Goal: Task Accomplishment & Management: Use online tool/utility

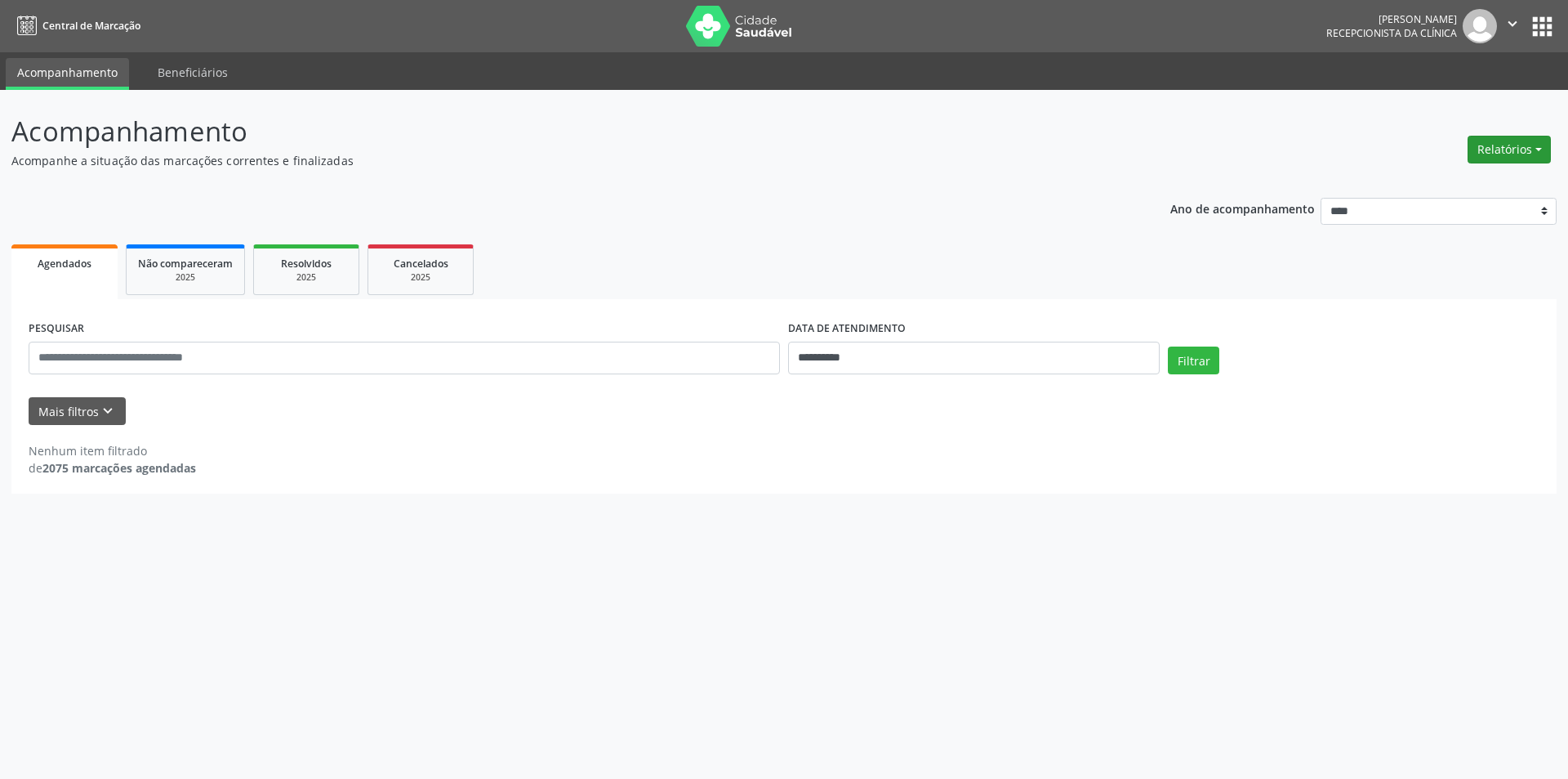
click at [1525, 154] on button "Relatórios" at bounding box center [1510, 149] width 84 height 28
click at [1453, 180] on link "Agendamentos" at bounding box center [1464, 184] width 175 height 23
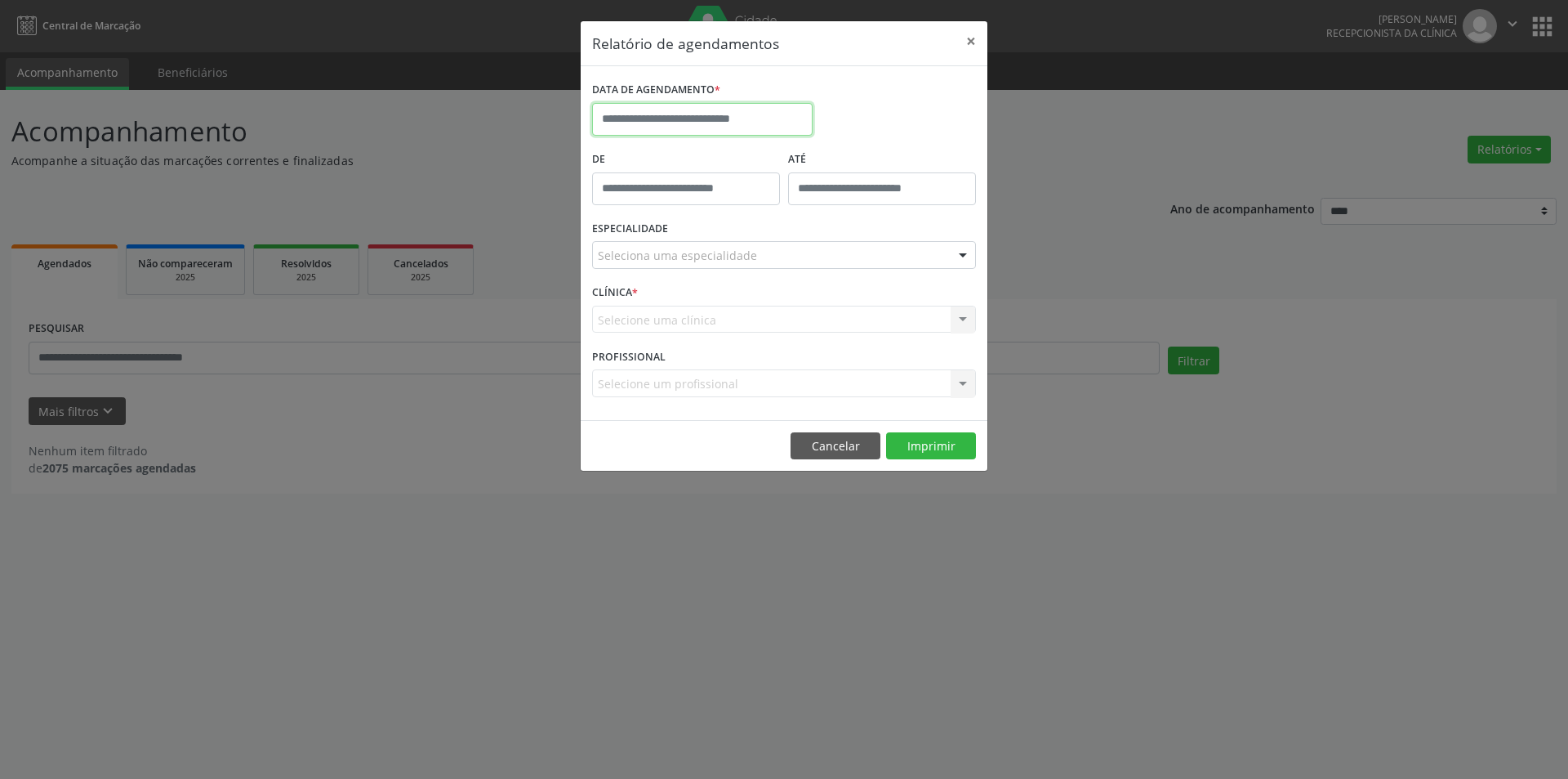
click at [658, 128] on input "text" at bounding box center [702, 120] width 220 height 33
click at [645, 196] on span "1" at bounding box center [645, 204] width 32 height 32
type input "**********"
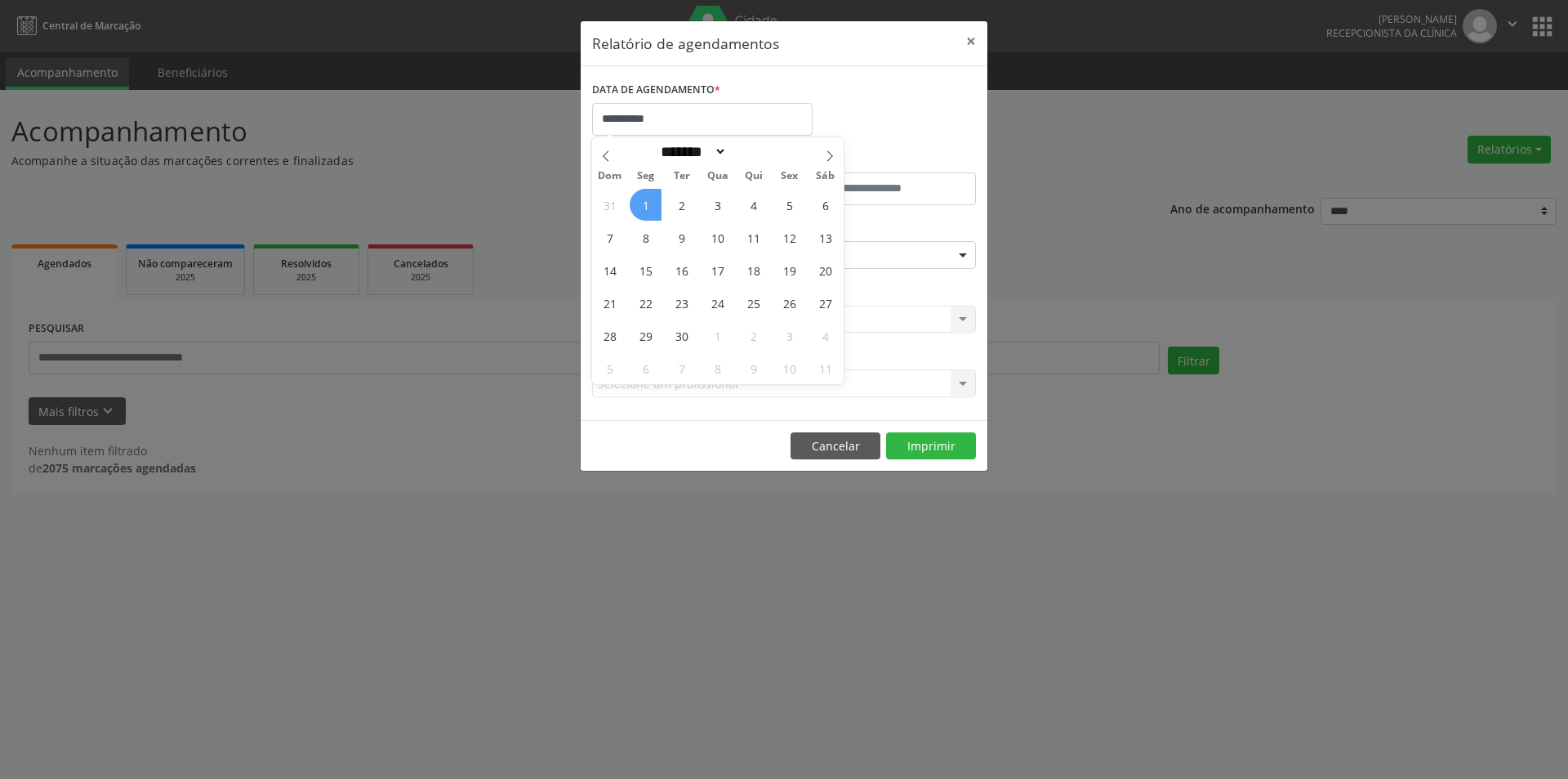
click at [645, 196] on span "1" at bounding box center [645, 204] width 32 height 32
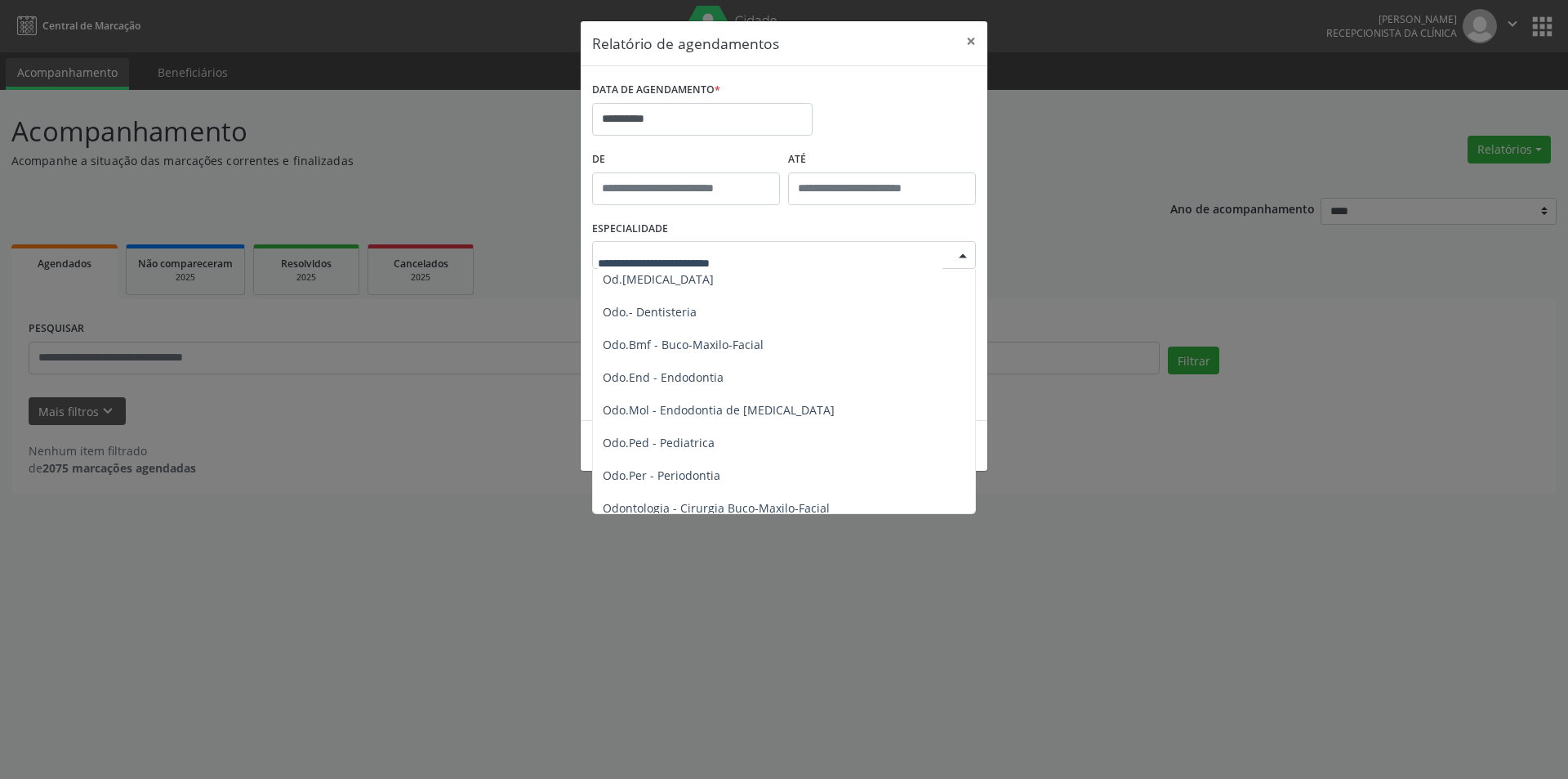
scroll to position [1716, 0]
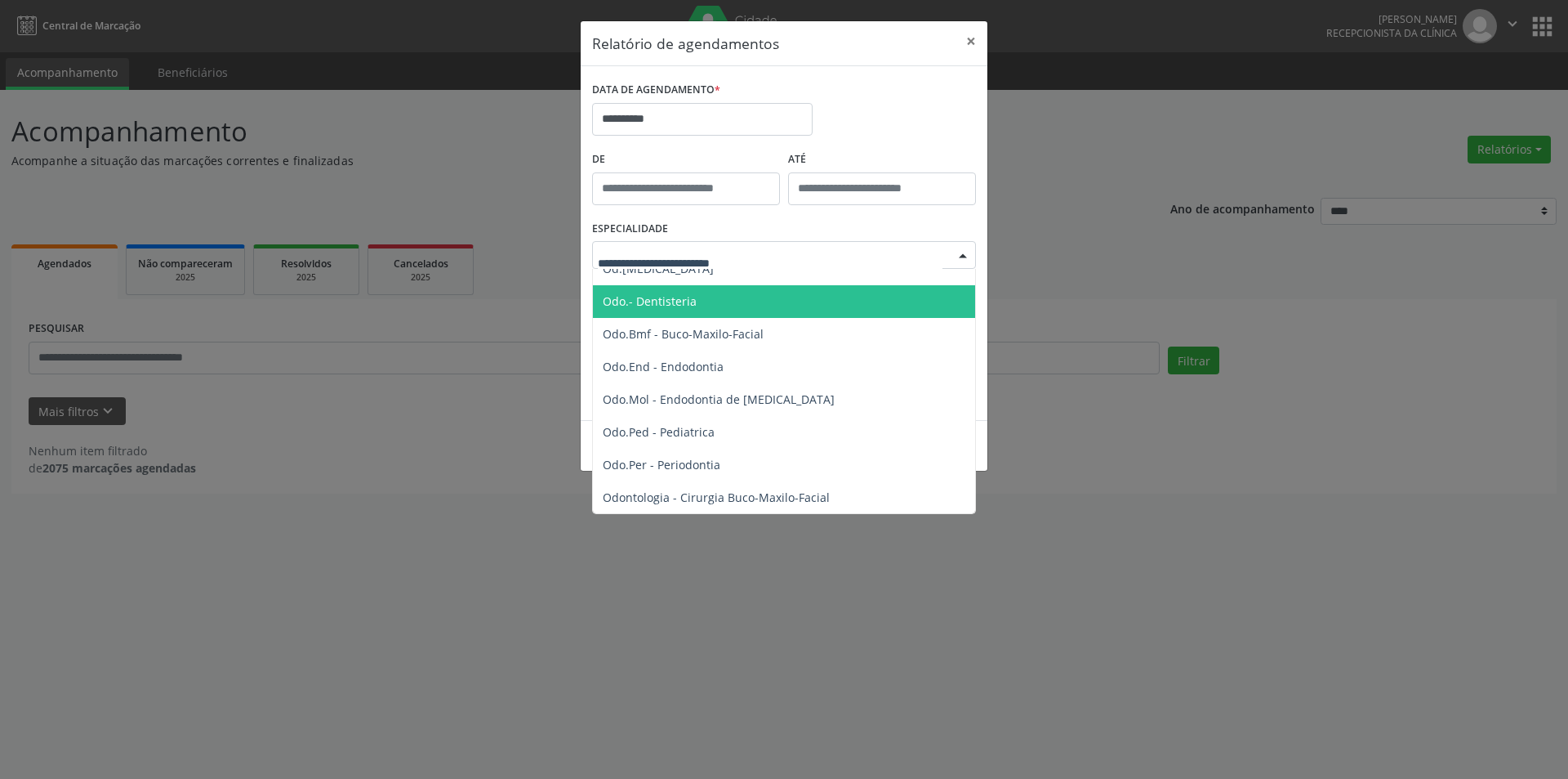
click at [665, 316] on span "Odo.- Dentisteria" at bounding box center [784, 302] width 384 height 33
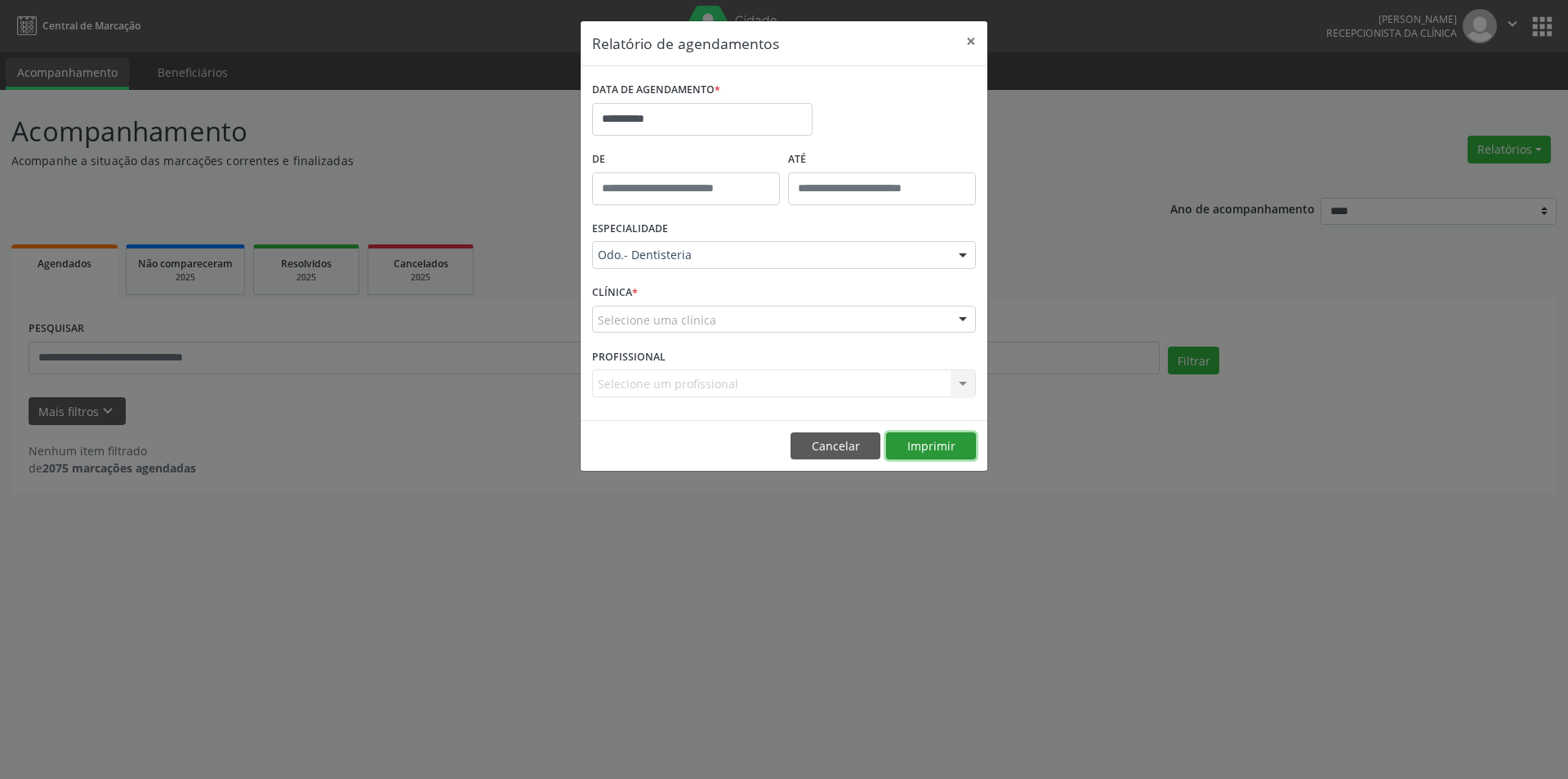
click at [932, 457] on button "Imprimir" at bounding box center [931, 446] width 90 height 28
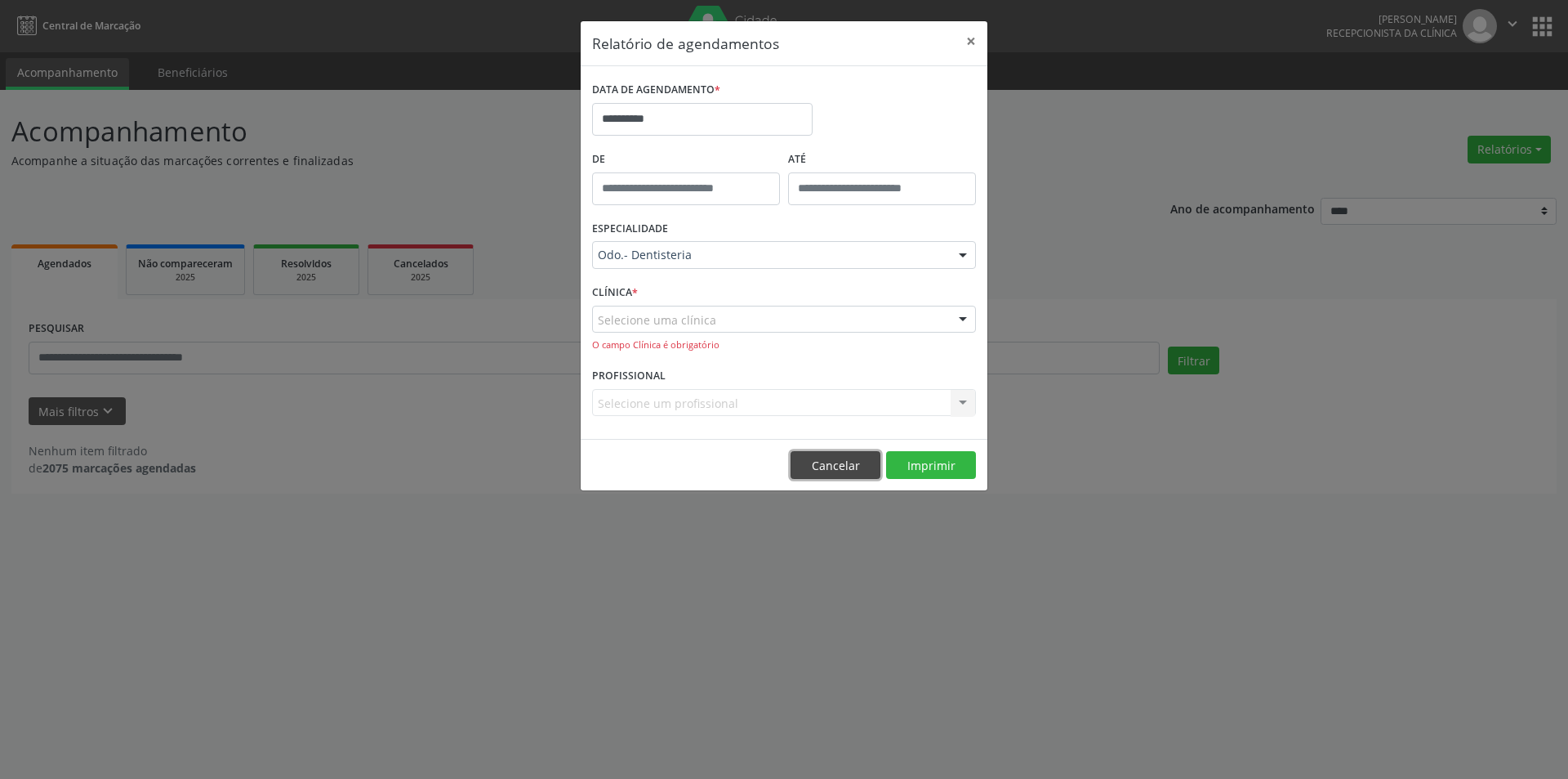
click at [824, 458] on button "Cancelar" at bounding box center [836, 465] width 90 height 28
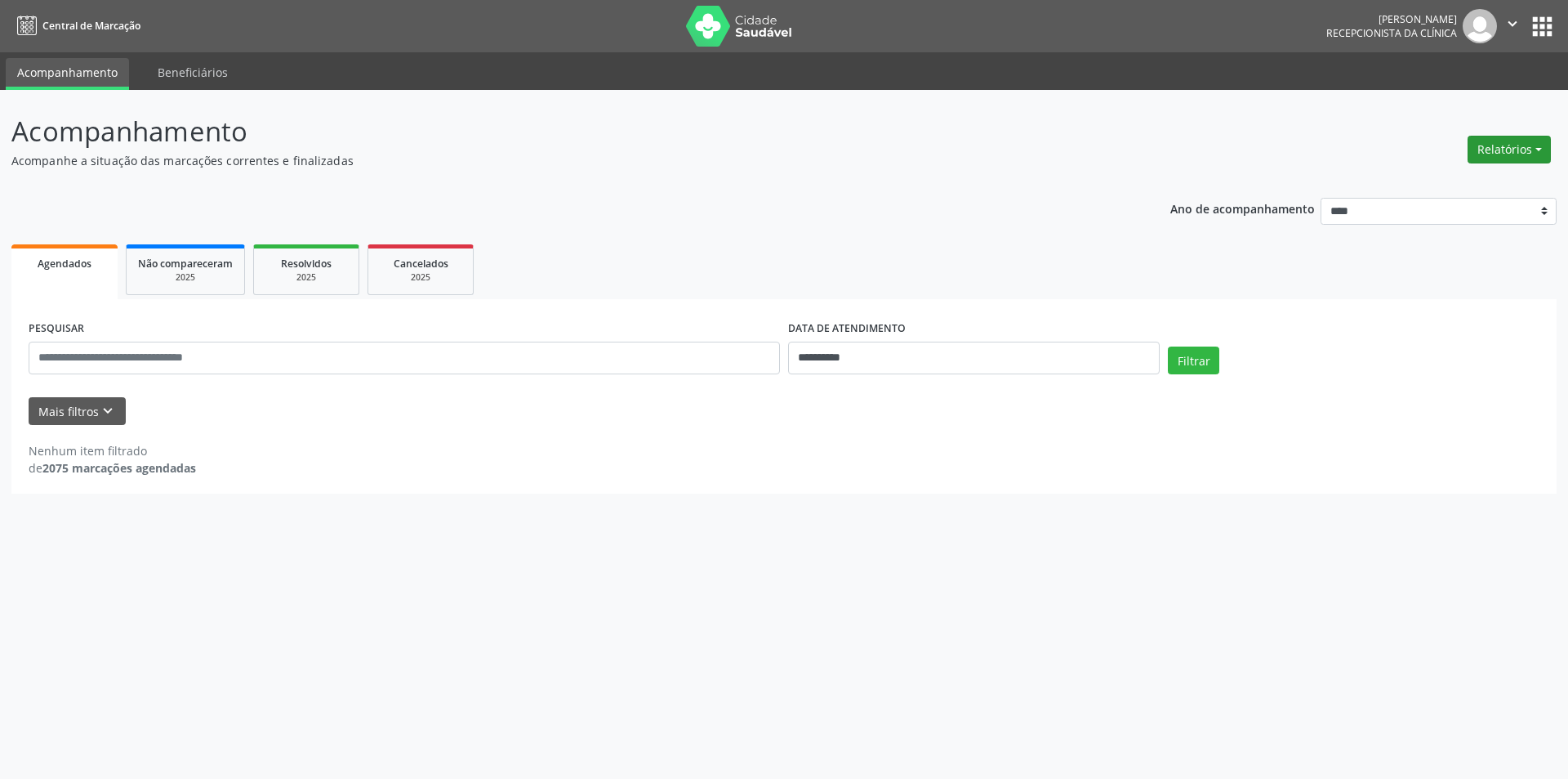
click at [1532, 153] on button "Relatórios" at bounding box center [1510, 149] width 84 height 28
click at [1407, 184] on link "Agendamentos" at bounding box center [1464, 184] width 175 height 23
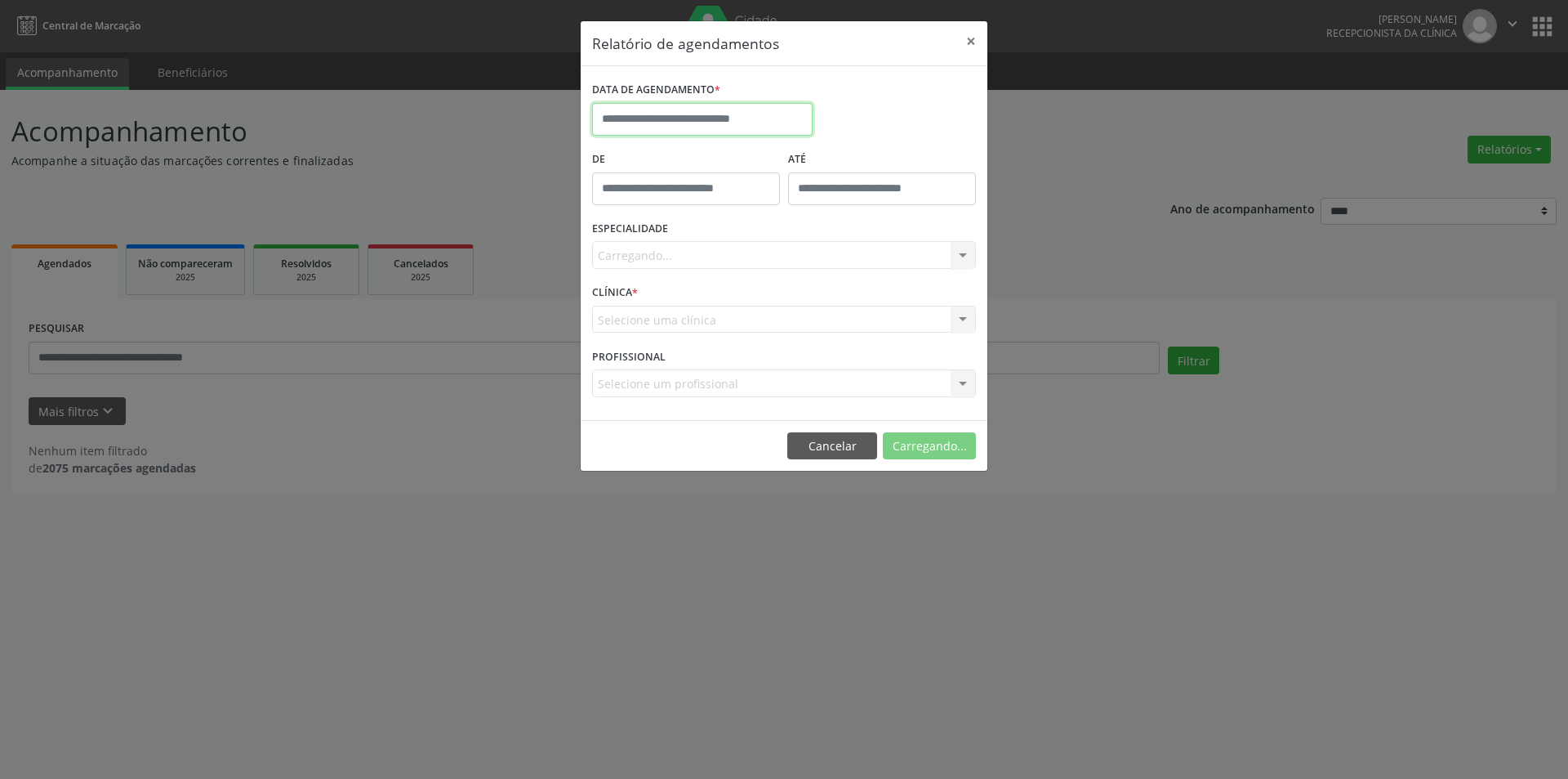
click at [770, 134] on body "**********" at bounding box center [784, 390] width 1568 height 779
click at [650, 201] on span "1" at bounding box center [645, 204] width 32 height 32
type input "**********"
click at [666, 257] on div "Carregando... Todas as especialidades Alergologia Angiologia Arritmologia Cardi…" at bounding box center [784, 255] width 384 height 28
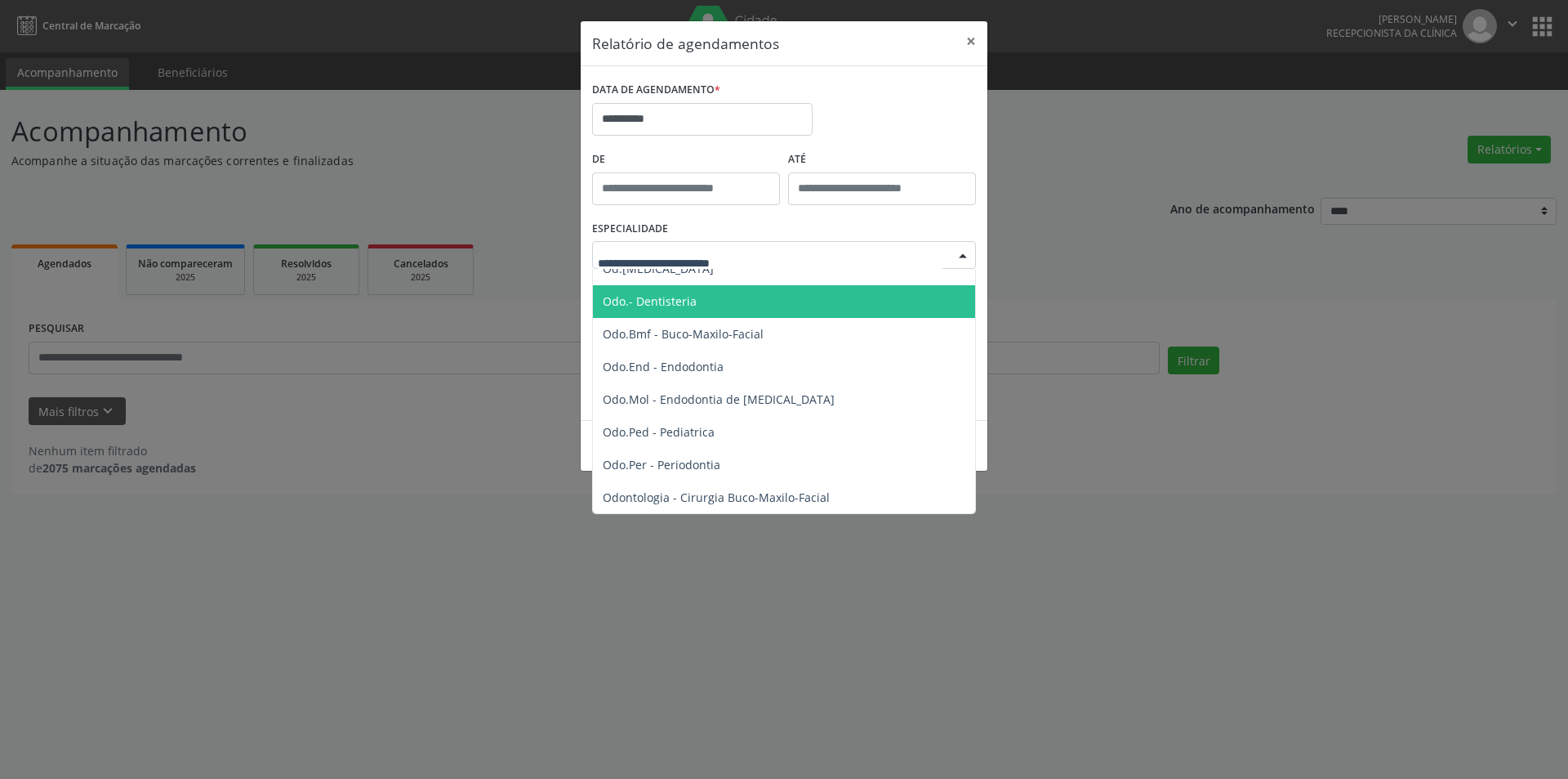
click at [679, 308] on span "Odo.- Dentisteria" at bounding box center [649, 301] width 94 height 16
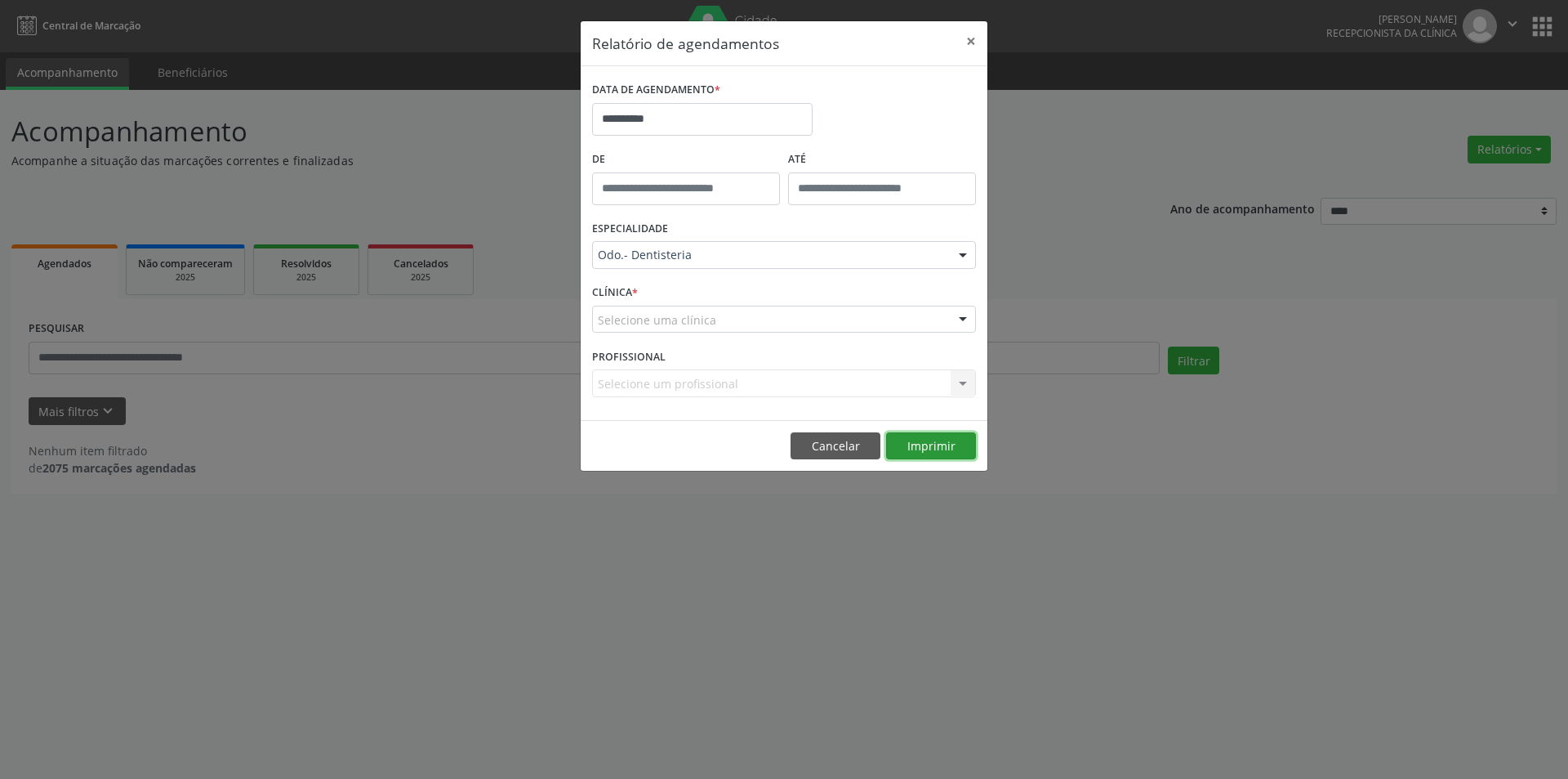
click at [937, 447] on button "Imprimir" at bounding box center [931, 446] width 90 height 28
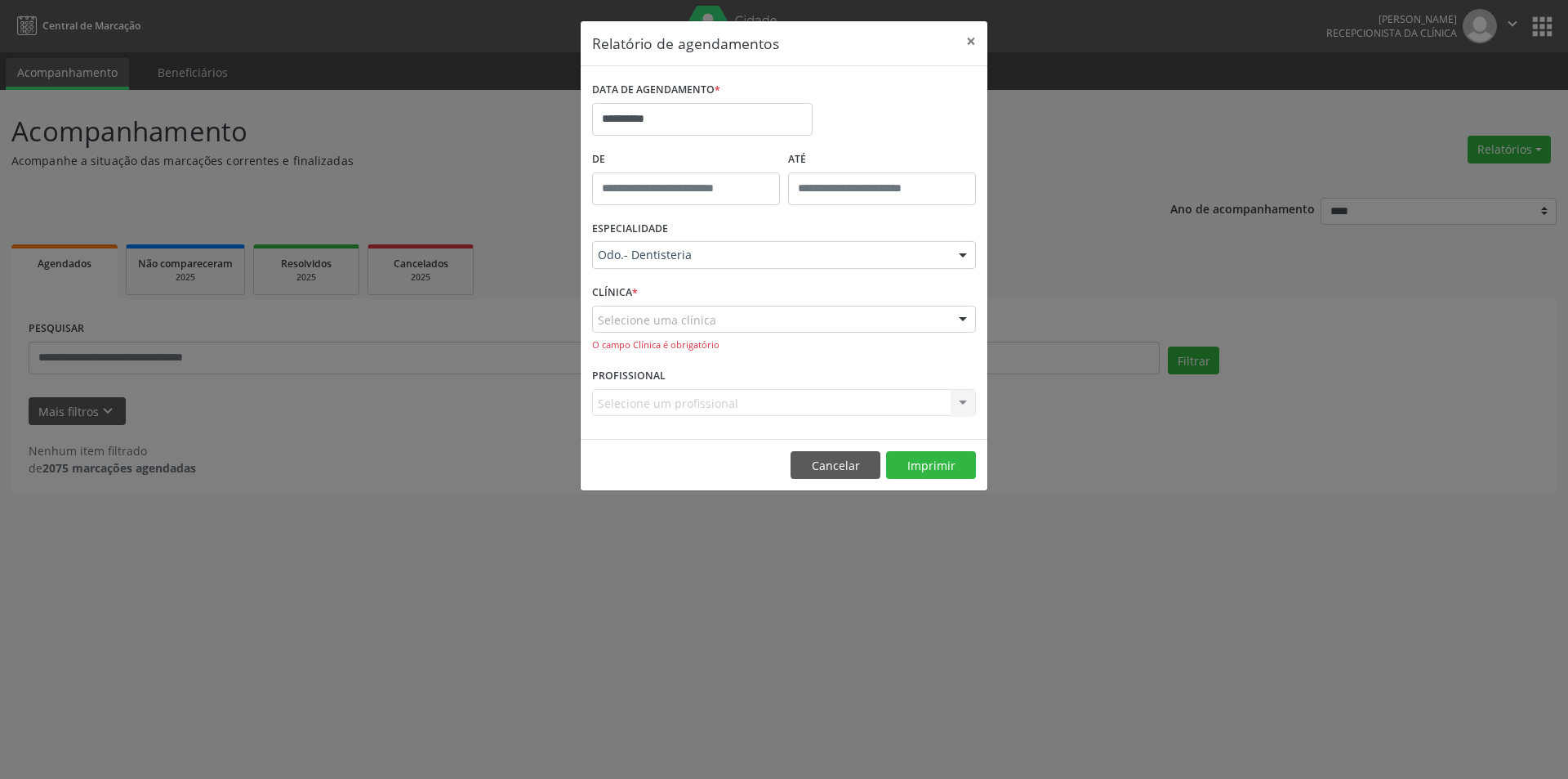
click at [737, 318] on div "Selecione uma clínica" at bounding box center [784, 320] width 384 height 28
click at [897, 347] on span "Não há nenhuma opção para ser exibida." at bounding box center [784, 349] width 382 height 33
click at [745, 293] on div "CLÍNICA * Nenhum resultado encontrado para: " " Não há nenhuma opção para ser e…" at bounding box center [784, 322] width 392 height 84
click at [725, 318] on div "Selecione uma clínica" at bounding box center [784, 320] width 384 height 28
click at [734, 276] on div "ESPECIALIDADE Odo.- Dentisteria Todas as especialidades Alergologia Angiologia …" at bounding box center [784, 248] width 392 height 64
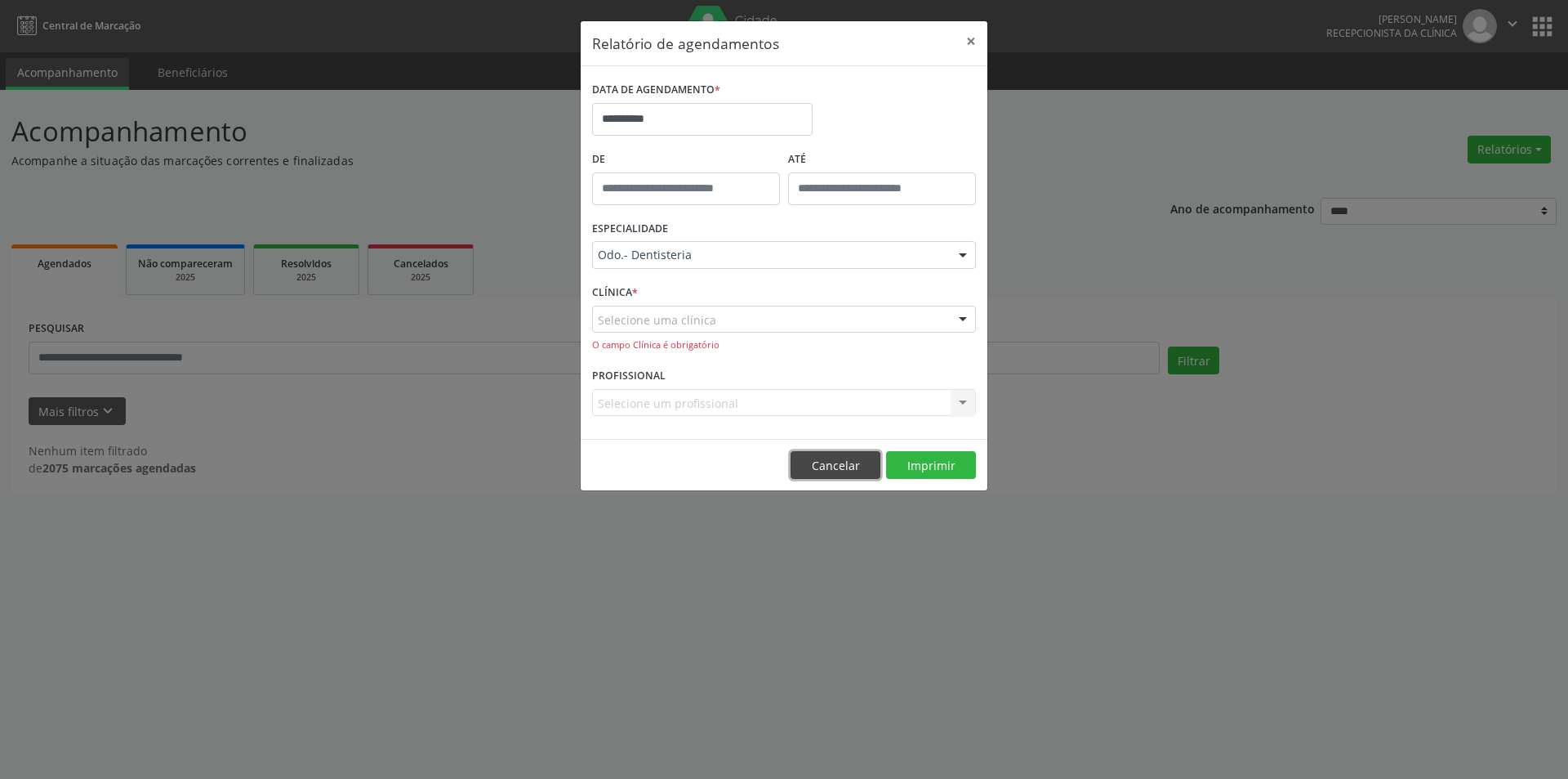
click at [841, 458] on button "Cancelar" at bounding box center [836, 465] width 90 height 28
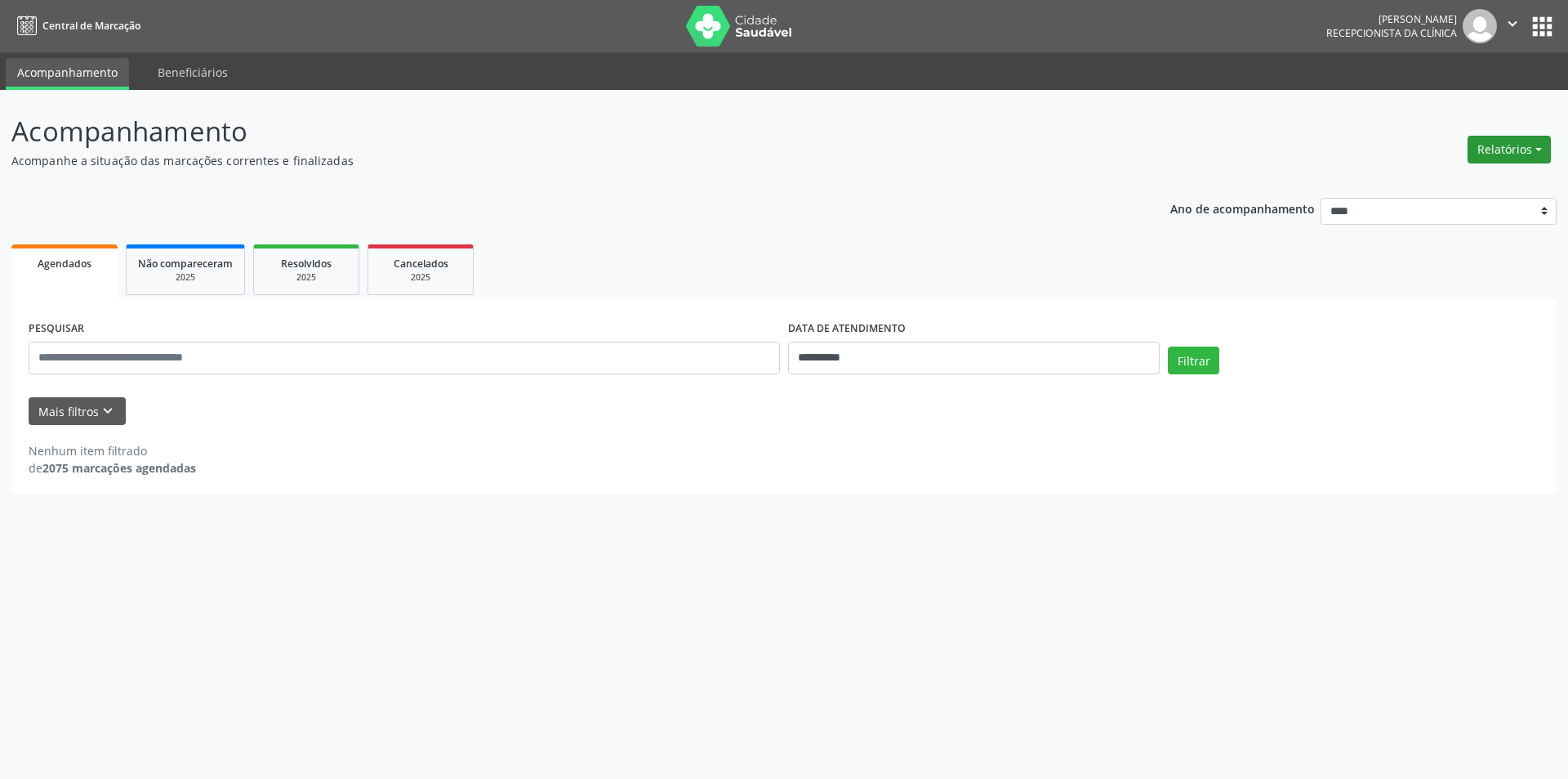
click at [1519, 138] on button "Relatórios" at bounding box center [1510, 149] width 84 height 28
click at [1438, 184] on link "Agendamentos" at bounding box center [1464, 184] width 175 height 23
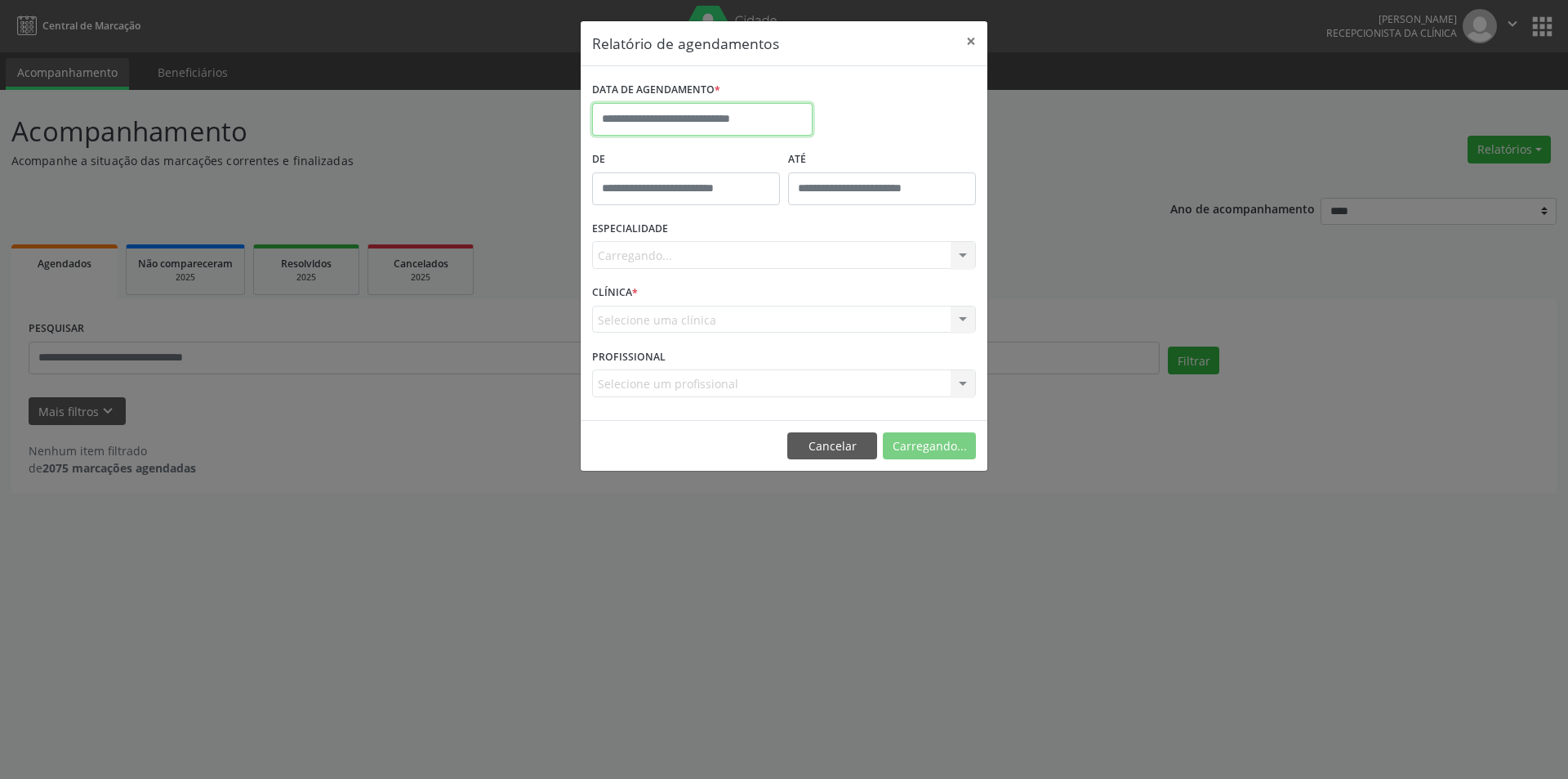
click at [695, 131] on input "text" at bounding box center [702, 120] width 220 height 33
click at [652, 195] on span "1" at bounding box center [645, 204] width 32 height 32
type input "**********"
click at [696, 247] on div "Carregando... Todas as especialidades Alergologia Angiologia Arritmologia Cardi…" at bounding box center [784, 255] width 384 height 28
click at [864, 260] on div "Carregando... Todas as especialidades Alergologia Angiologia Arritmologia Cardi…" at bounding box center [784, 255] width 384 height 28
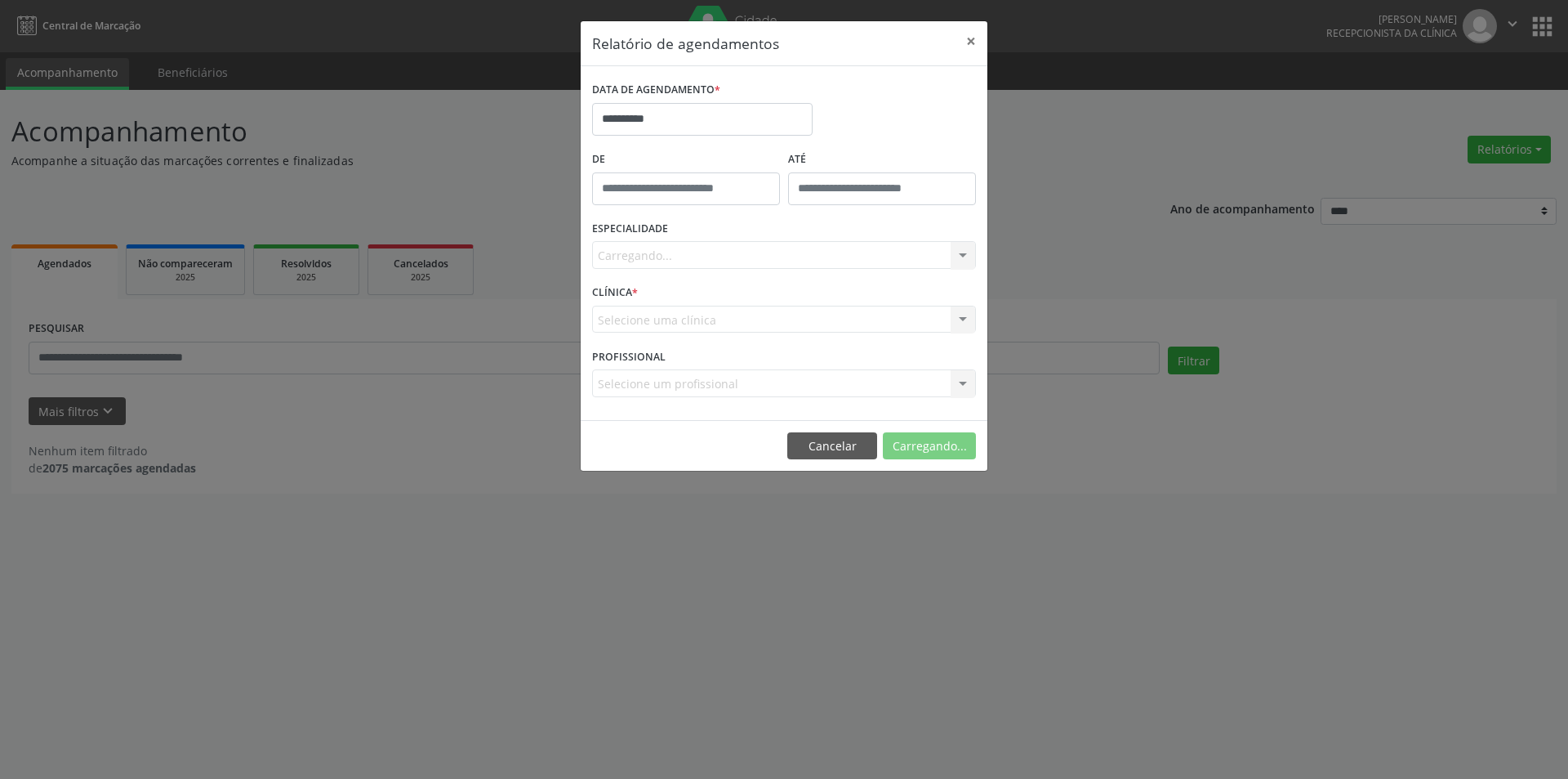
click at [789, 257] on div "Carregando... Todas as especialidades Alergologia Angiologia Arritmologia Cardi…" at bounding box center [784, 255] width 384 height 28
click at [958, 446] on button "Imprimir" at bounding box center [931, 446] width 90 height 28
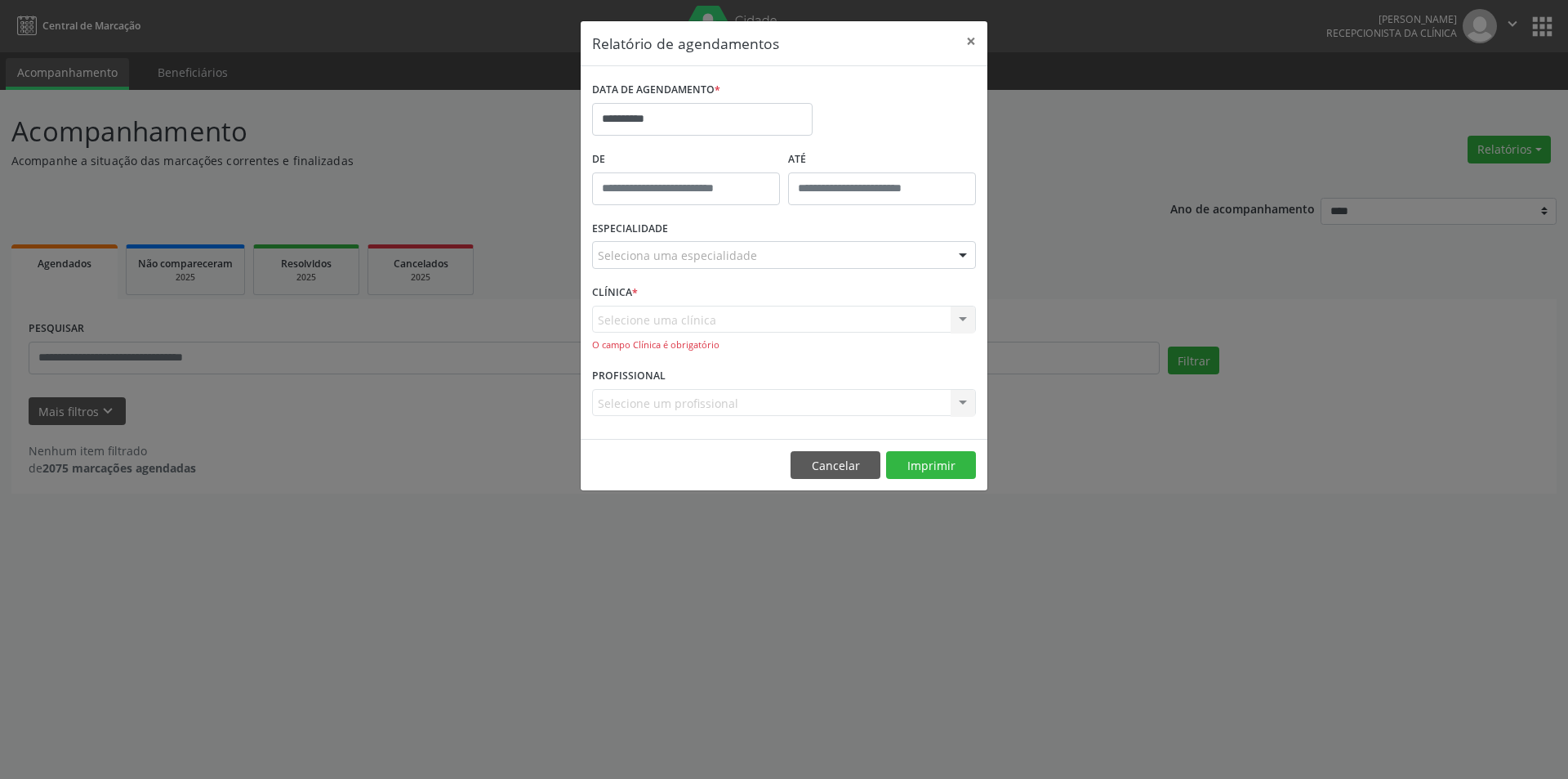
click at [725, 318] on div "Selecione uma clínica Nenhum resultado encontrado para: " " Não há nenhuma opçã…" at bounding box center [784, 329] width 384 height 47
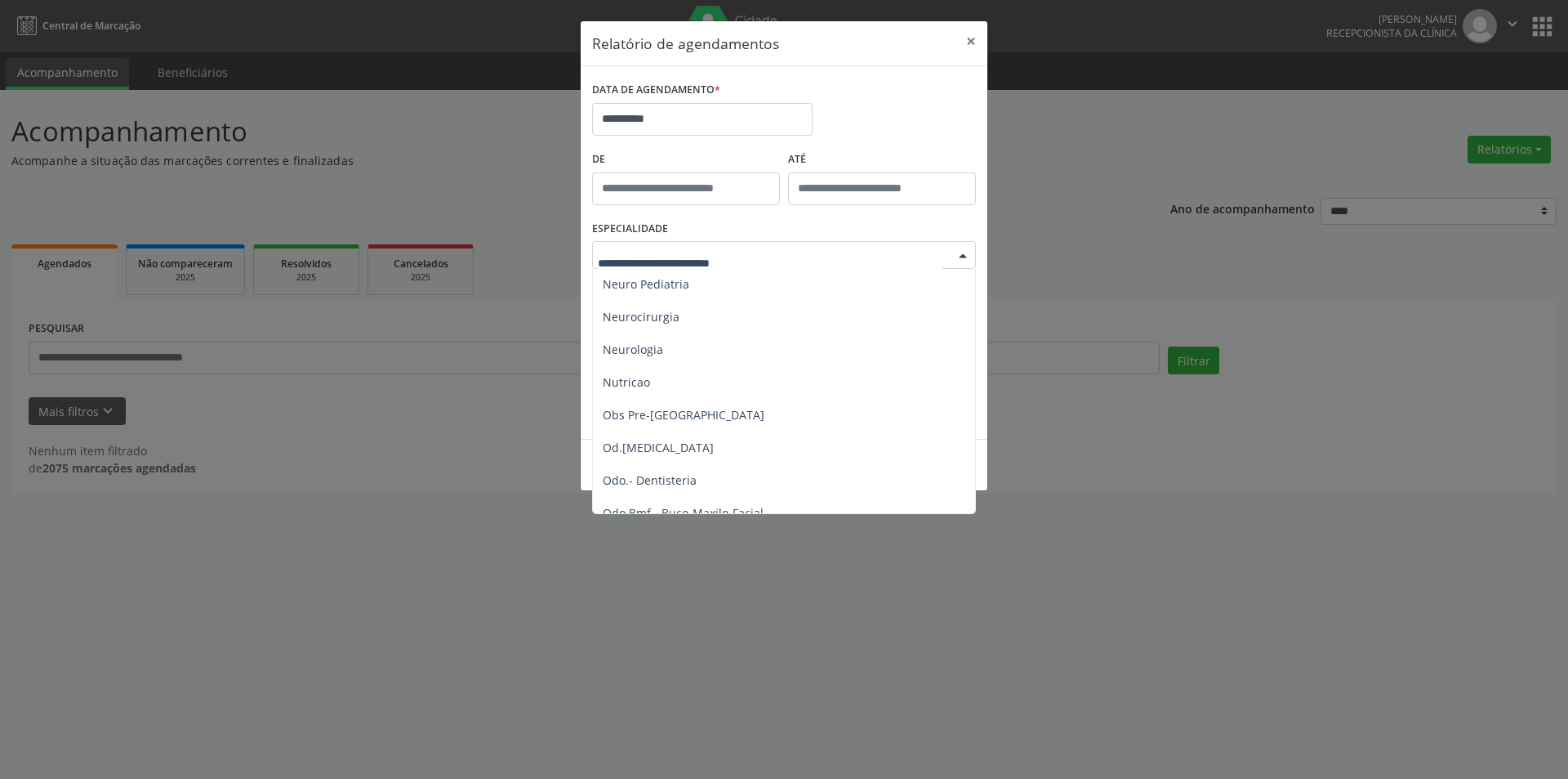
scroll to position [1552, 0]
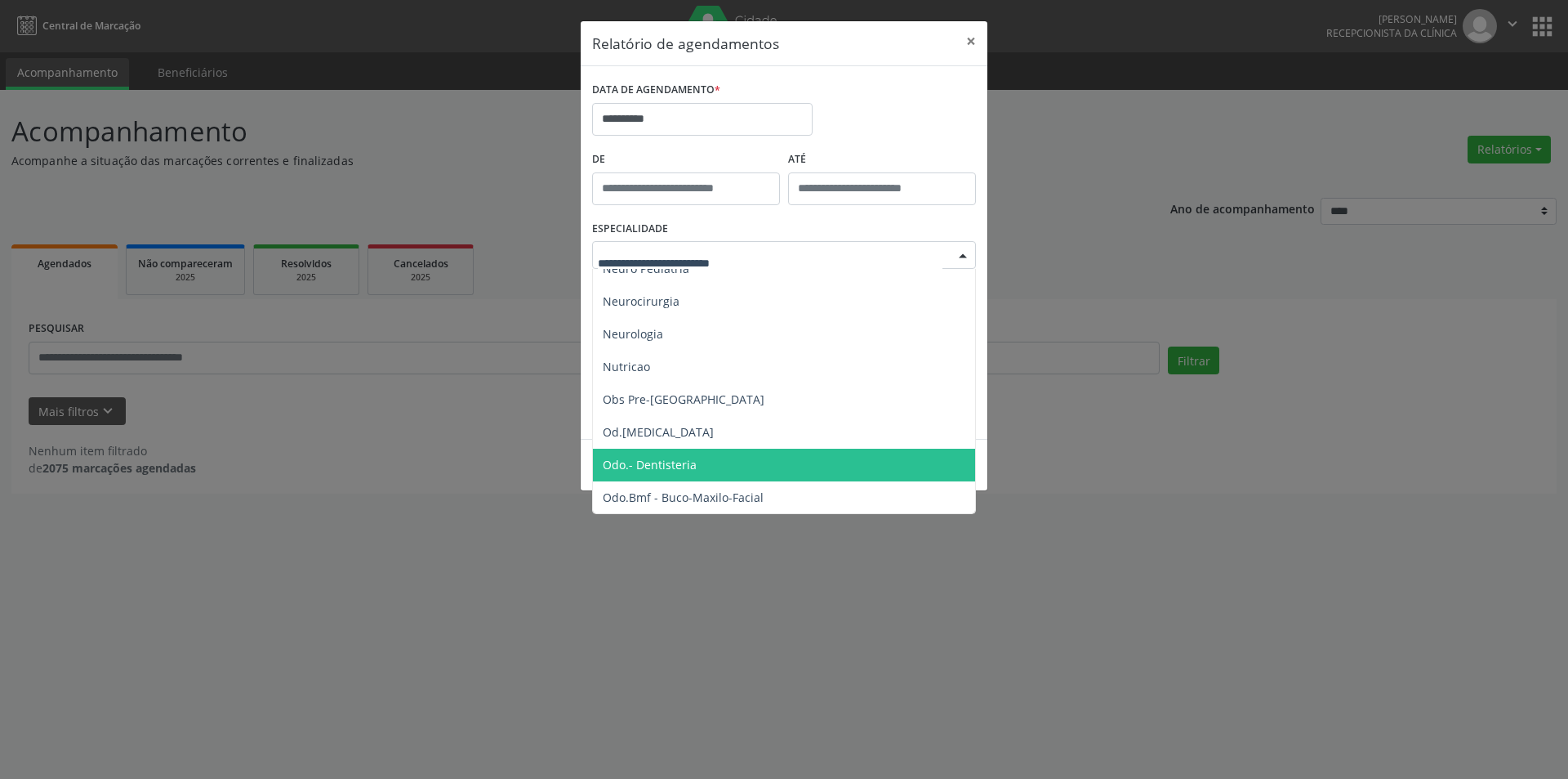
click at [702, 458] on span "Odo.- Dentisteria" at bounding box center [784, 465] width 384 height 33
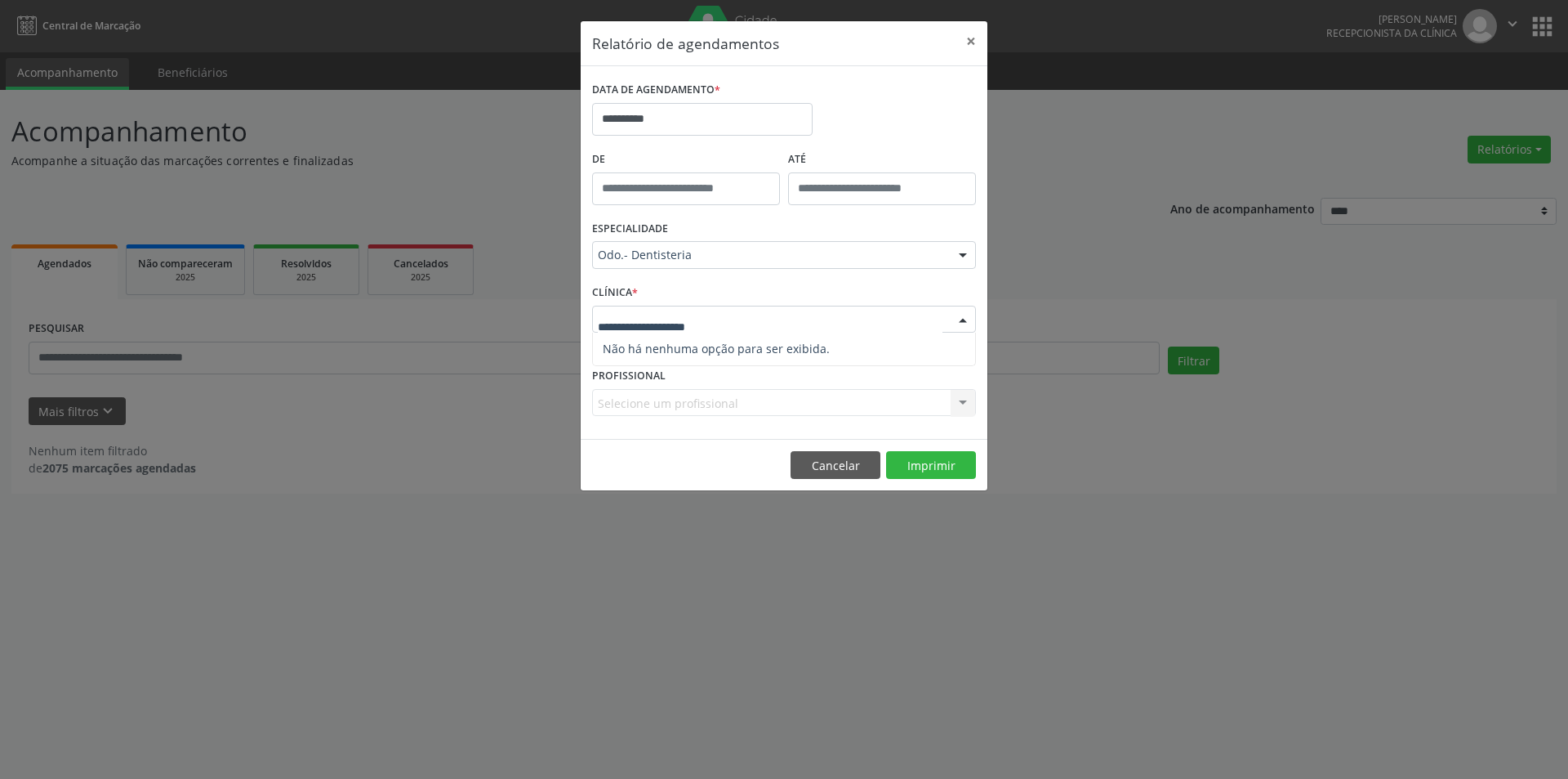
click at [749, 322] on div at bounding box center [784, 320] width 384 height 28
click at [963, 320] on div at bounding box center [963, 321] width 25 height 28
click at [926, 477] on button "Imprimir" at bounding box center [931, 465] width 90 height 28
click at [830, 656] on div "**********" at bounding box center [784, 390] width 1568 height 779
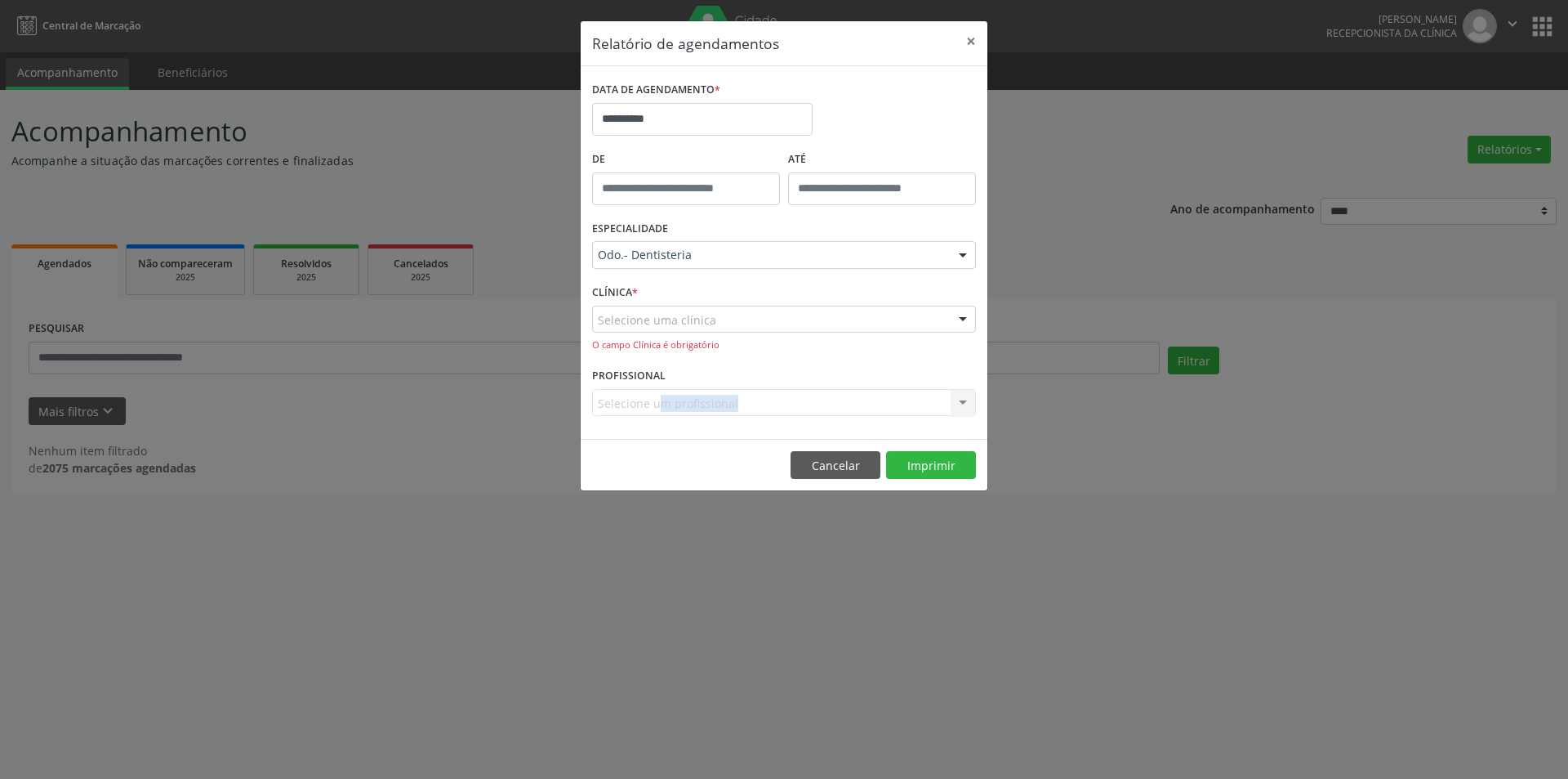
click at [830, 656] on div "**********" at bounding box center [784, 390] width 1568 height 779
drag, startPoint x: 830, startPoint y: 656, endPoint x: 833, endPoint y: 680, distance: 24.2
click at [833, 690] on div "**********" at bounding box center [784, 390] width 1568 height 779
click at [822, 462] on button "Cancelar" at bounding box center [836, 465] width 90 height 28
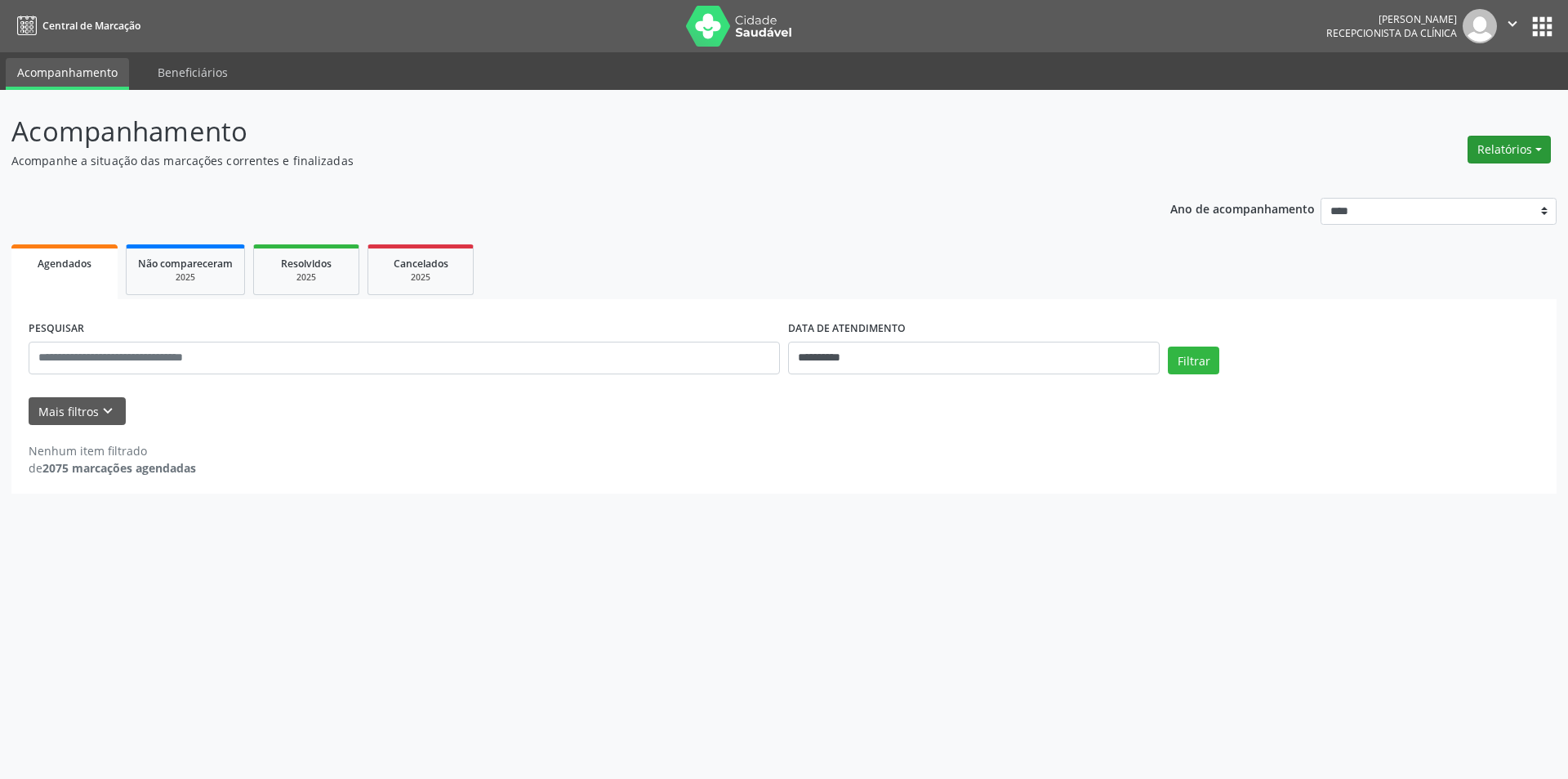
click at [1480, 159] on button "Relatórios" at bounding box center [1510, 149] width 84 height 28
click at [1436, 194] on link "Agendamentos" at bounding box center [1464, 184] width 175 height 23
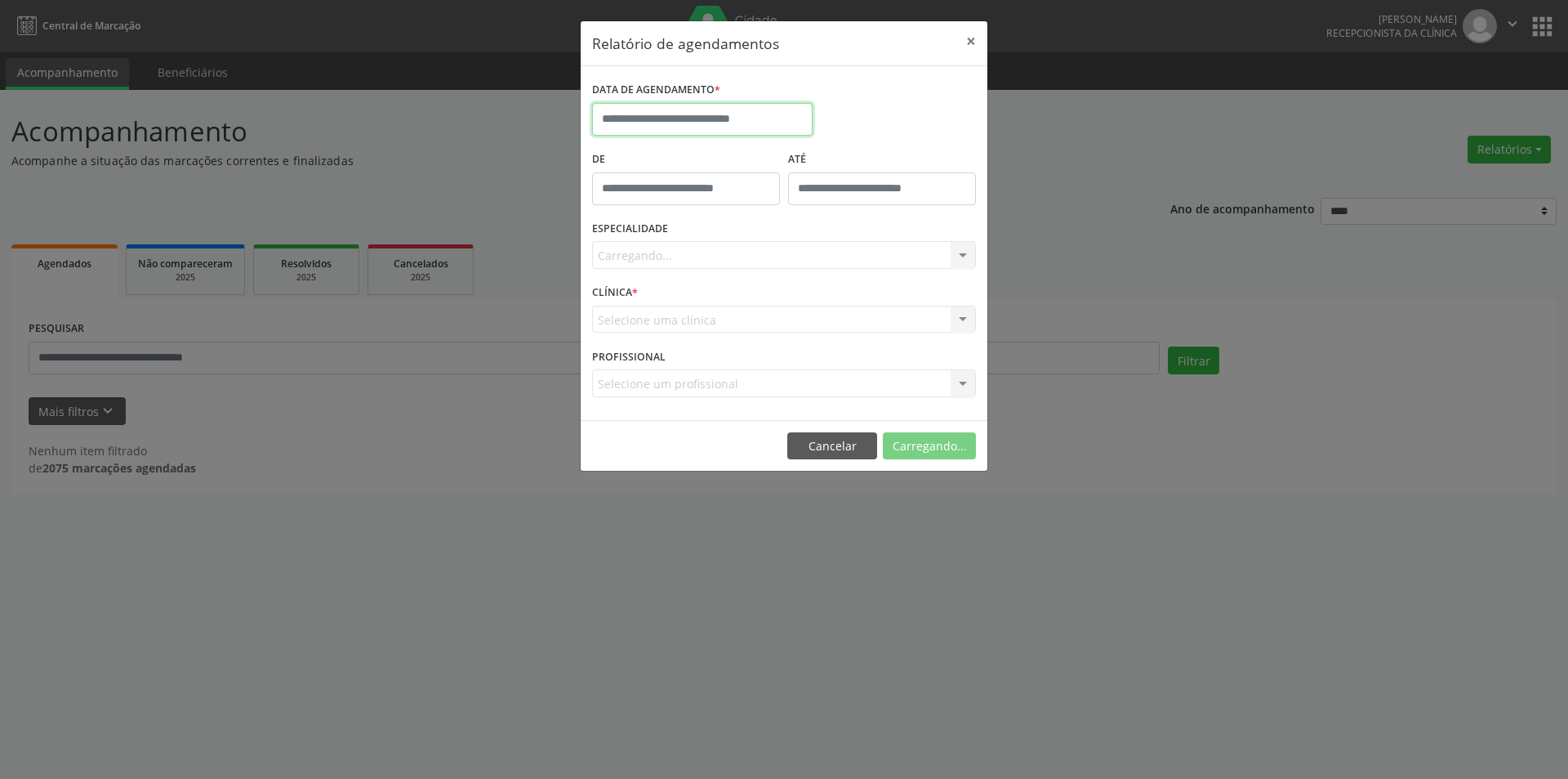
click at [759, 118] on input "text" at bounding box center [702, 120] width 220 height 33
click at [647, 211] on span "1" at bounding box center [645, 204] width 32 height 32
type input "**********"
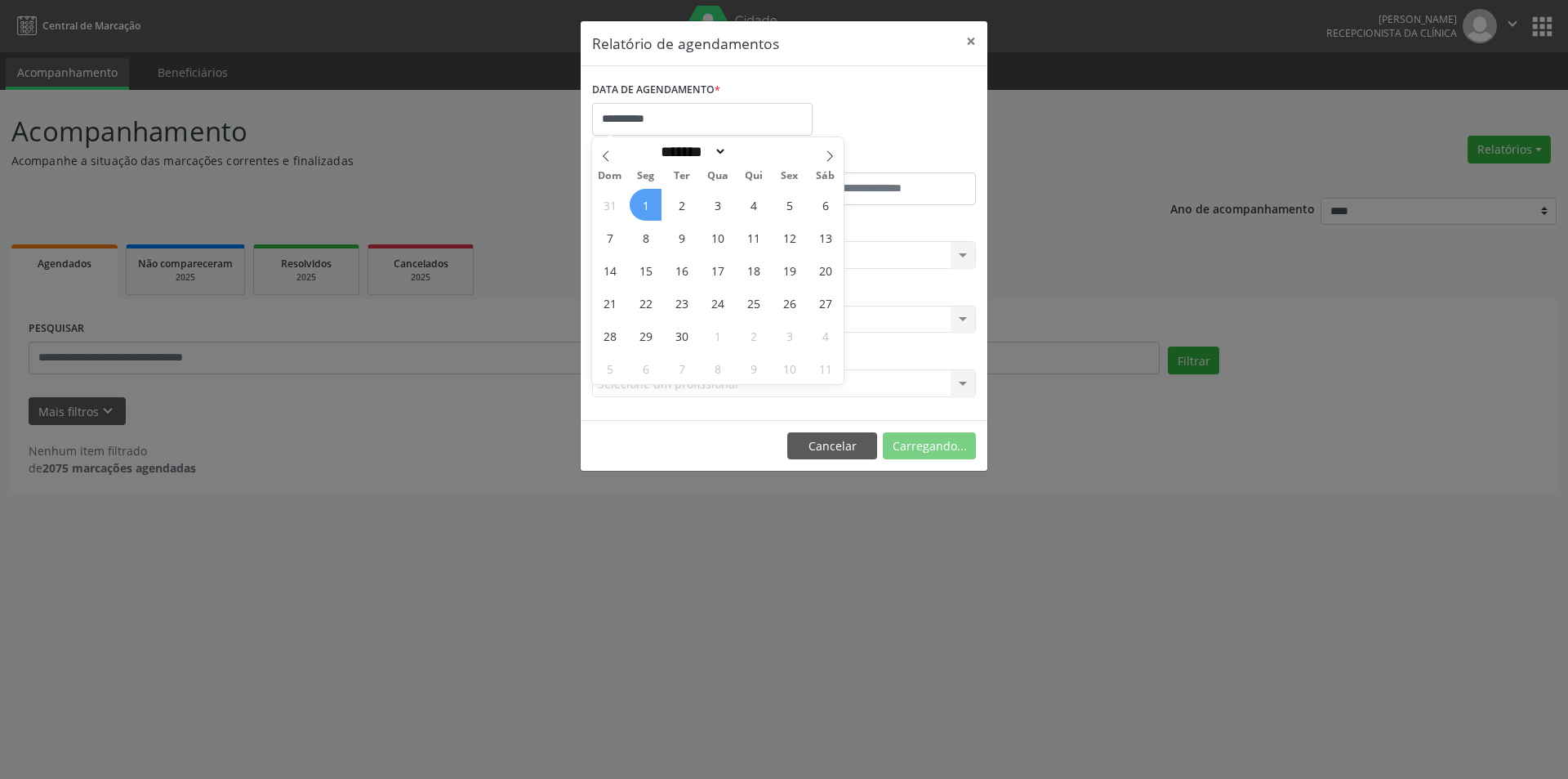
click at [647, 211] on span "1" at bounding box center [645, 204] width 32 height 32
click at [711, 245] on div "Carregando... Todas as especialidades Alergologia Angiologia Arritmologia Cardi…" at bounding box center [784, 255] width 384 height 28
click at [966, 253] on div "Carregando... Todas as especialidades Alergologia Angiologia Arritmologia Cardi…" at bounding box center [784, 255] width 384 height 28
click at [937, 256] on div "Carregando... Todas as especialidades Alergologia Angiologia Arritmologia Cardi…" at bounding box center [784, 255] width 384 height 28
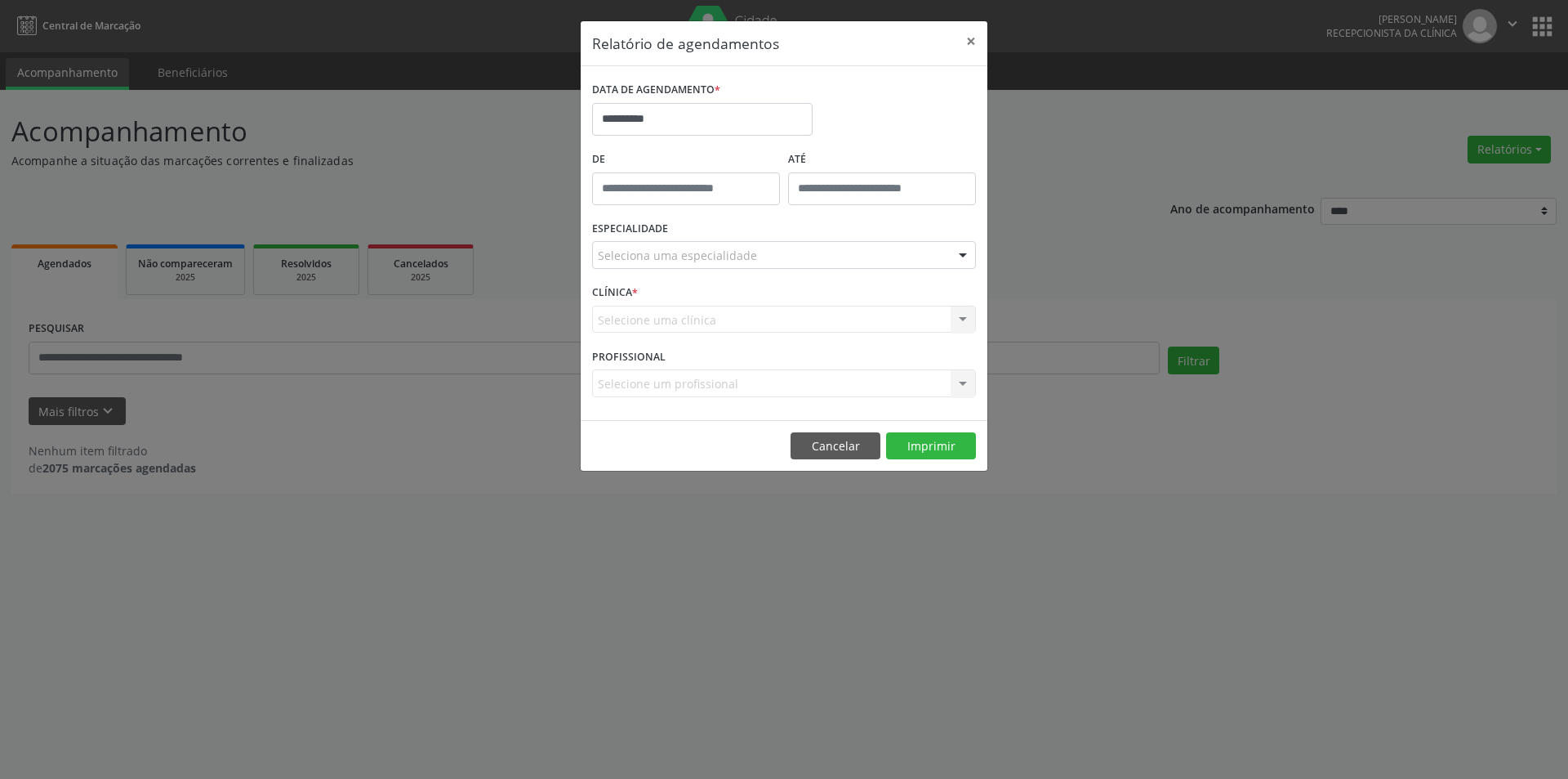
click at [783, 257] on div "Seleciona uma especialidade" at bounding box center [784, 255] width 384 height 28
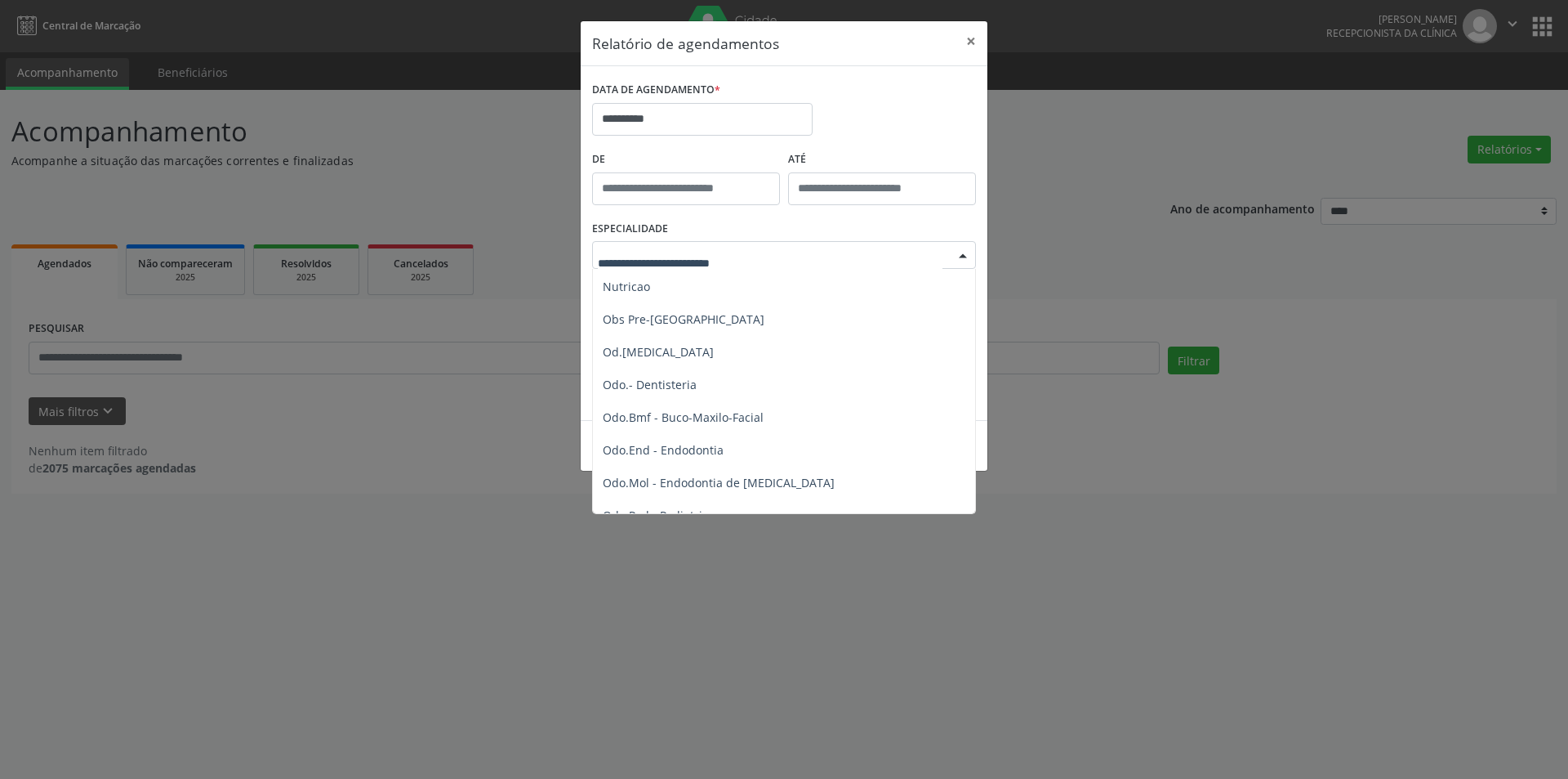
scroll to position [1634, 0]
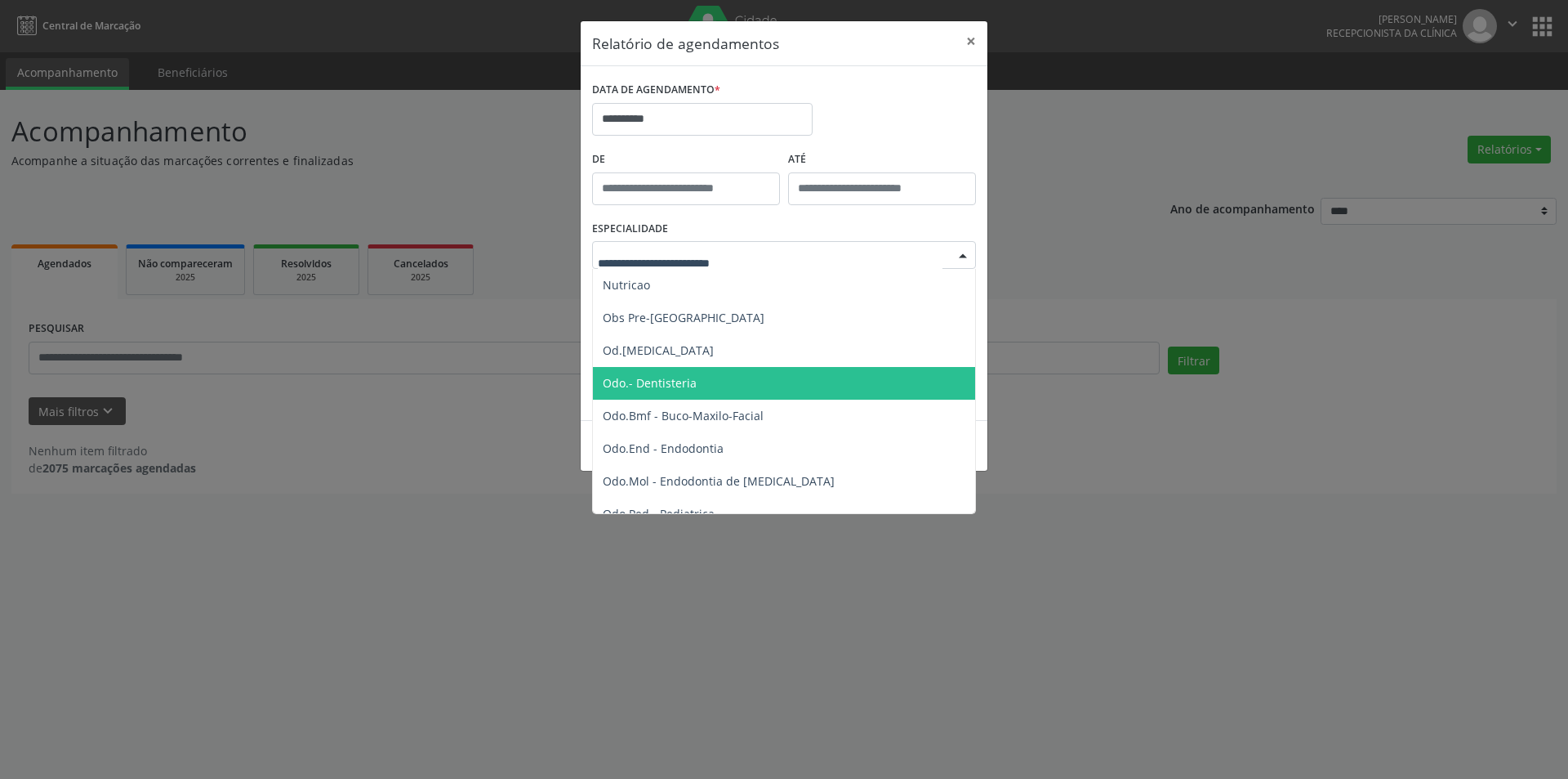
click at [707, 385] on span "Odo.- Dentisteria" at bounding box center [784, 383] width 384 height 33
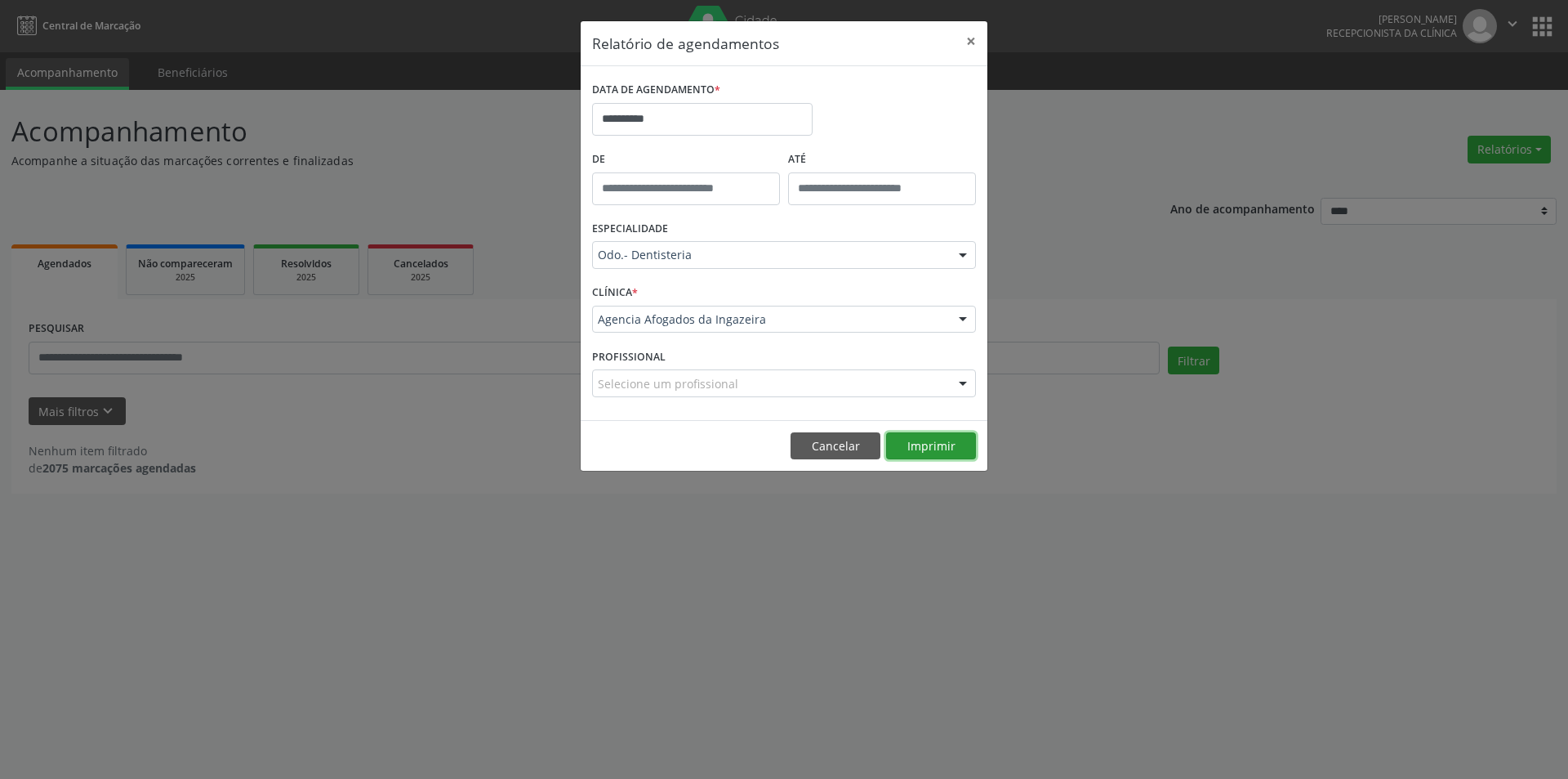
click at [922, 440] on button "Imprimir" at bounding box center [931, 446] width 90 height 28
click at [935, 453] on button "Imprimir" at bounding box center [931, 446] width 90 height 28
click at [752, 120] on input "**********" at bounding box center [702, 120] width 220 height 33
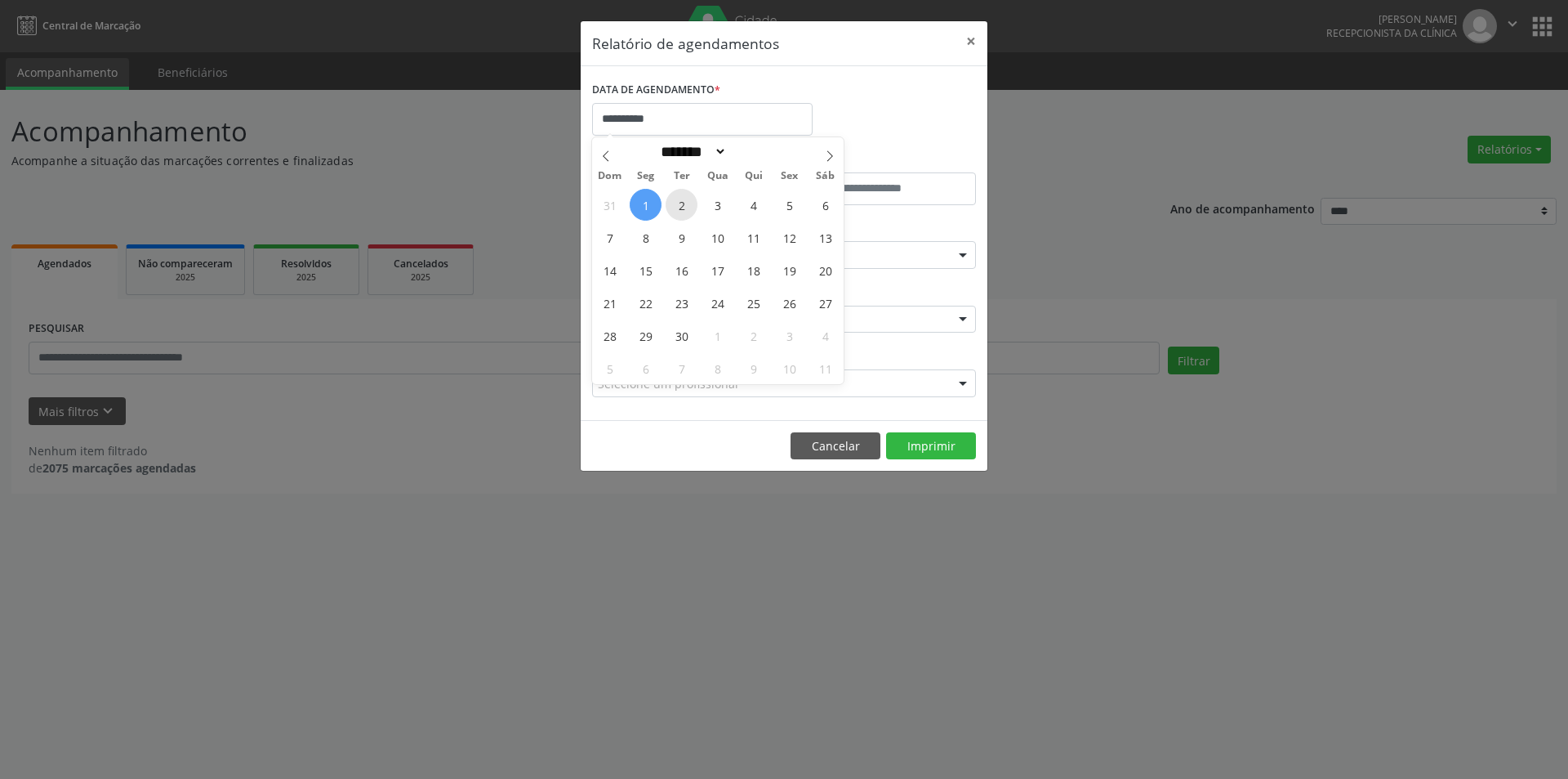
click at [691, 212] on span "2" at bounding box center [681, 204] width 32 height 32
type input "**********"
click at [691, 212] on span "2" at bounding box center [681, 204] width 32 height 32
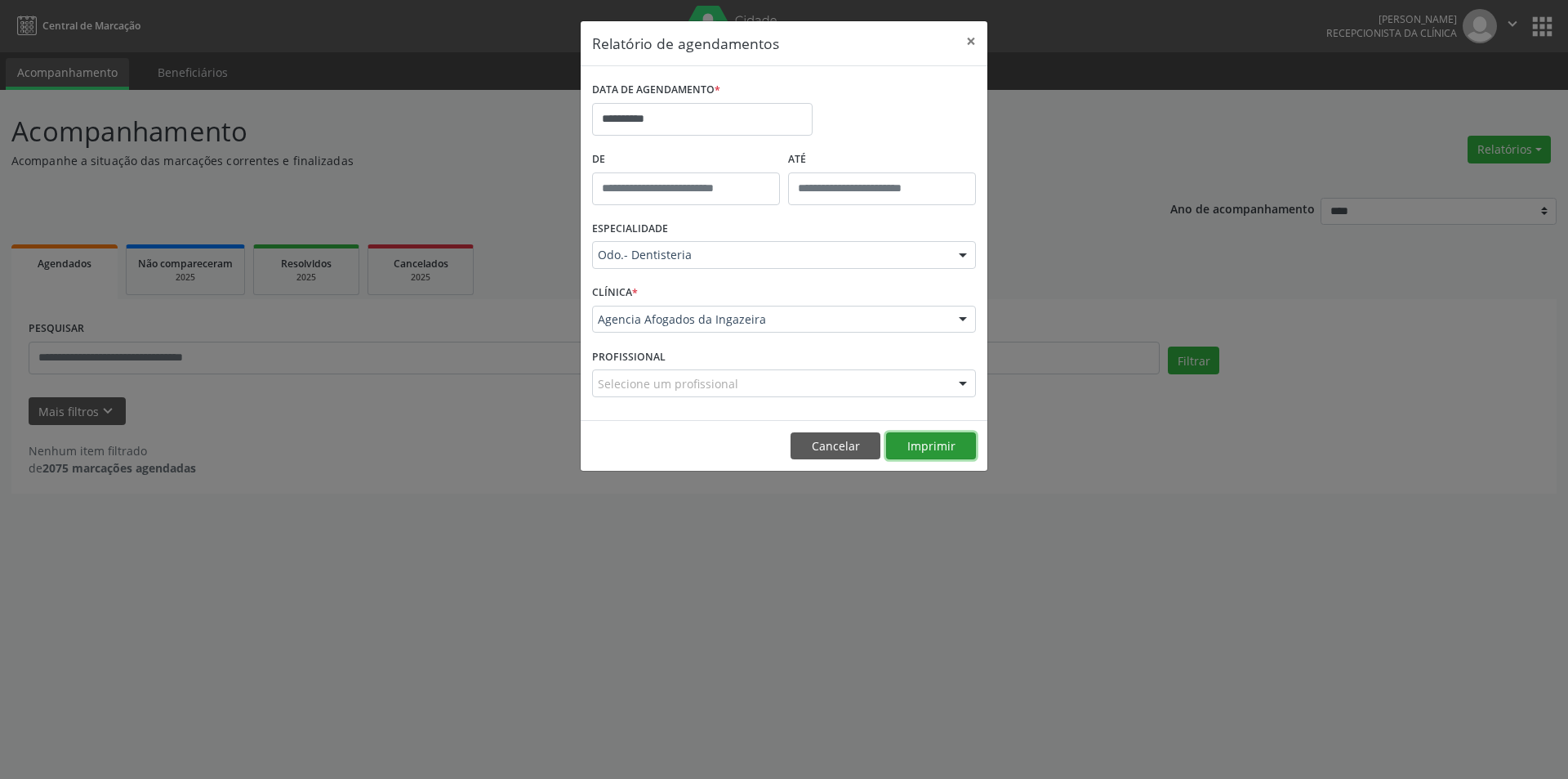
click at [948, 449] on button "Imprimir" at bounding box center [931, 446] width 90 height 28
click at [741, 118] on input "**********" at bounding box center [702, 120] width 220 height 33
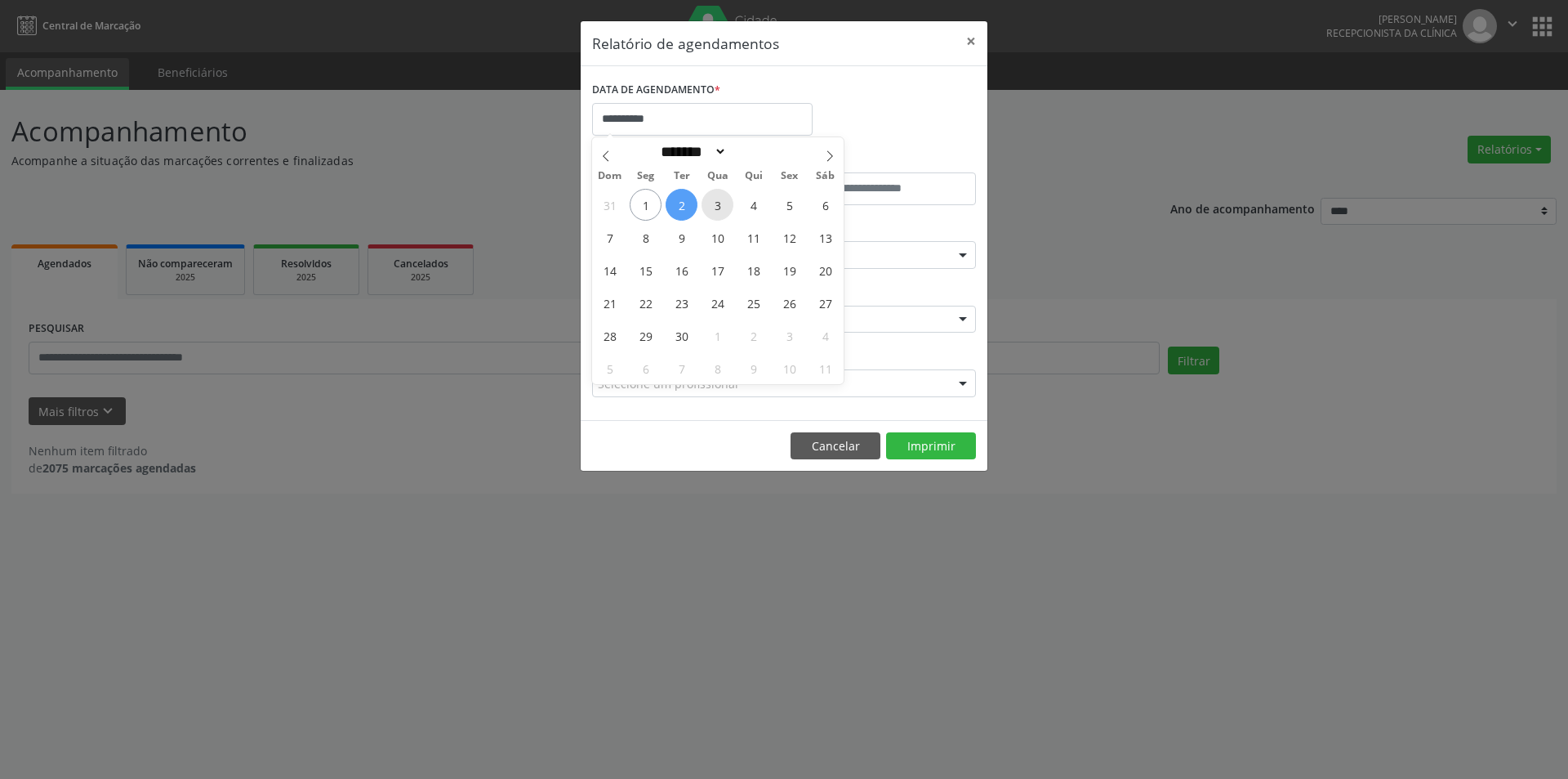
click at [716, 204] on span "3" at bounding box center [717, 204] width 32 height 32
type input "**********"
click at [716, 204] on span "3" at bounding box center [717, 204] width 32 height 32
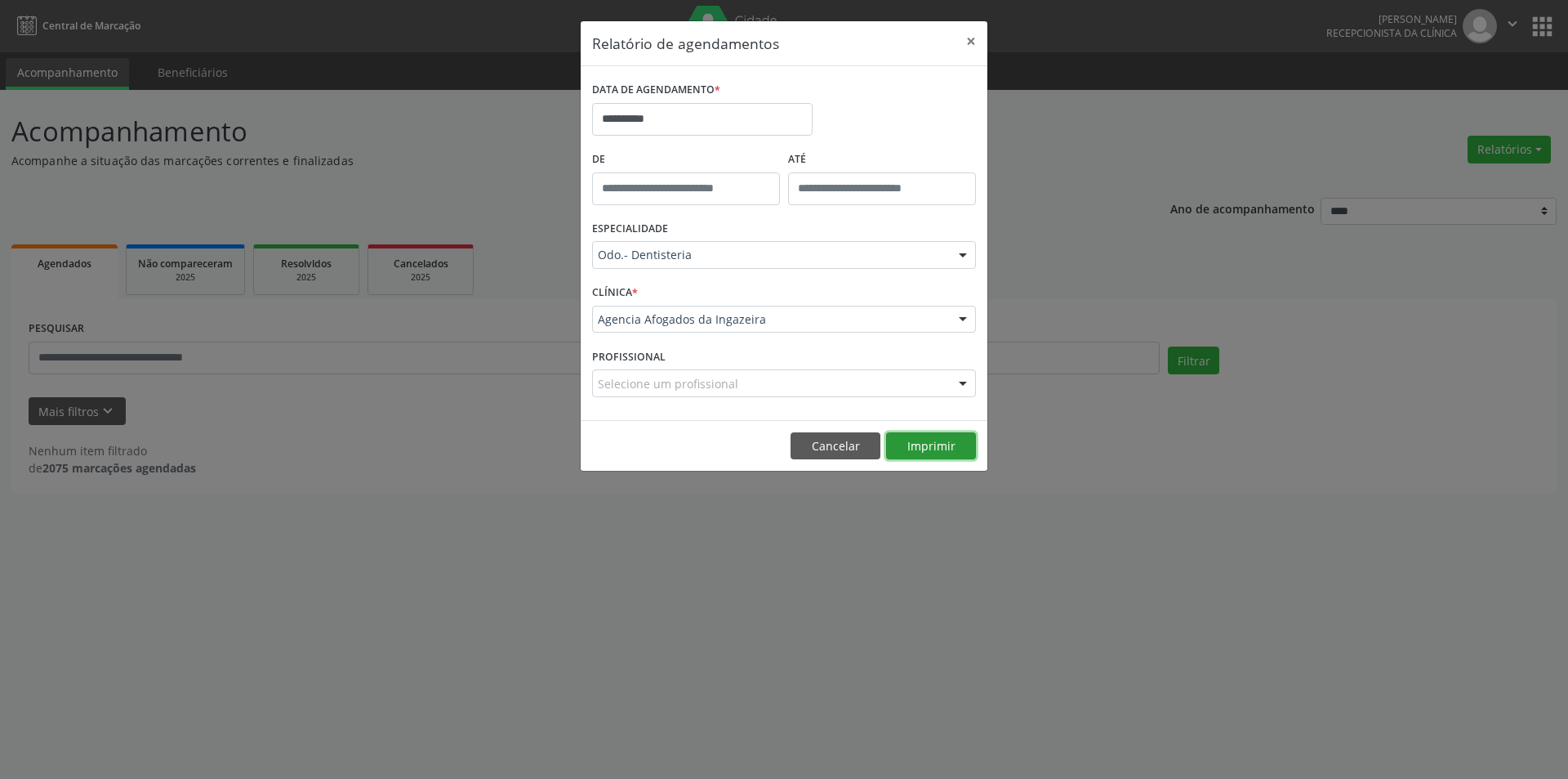
click at [915, 448] on button "Imprimir" at bounding box center [931, 446] width 90 height 28
click at [655, 117] on input "**********" at bounding box center [702, 120] width 220 height 33
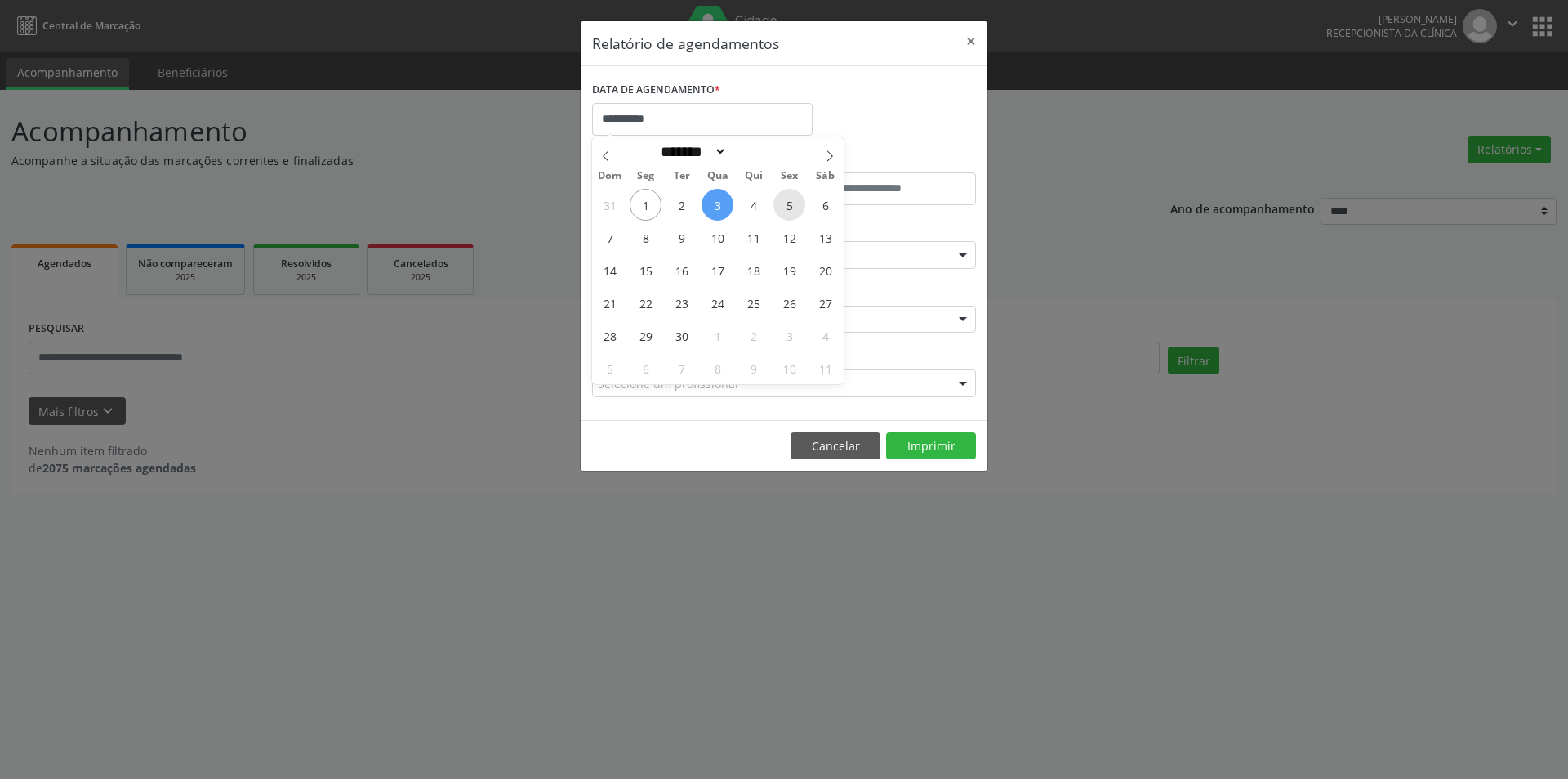
click at [798, 209] on span "5" at bounding box center [789, 204] width 32 height 32
type input "**********"
click at [798, 209] on span "5" at bounding box center [789, 204] width 32 height 32
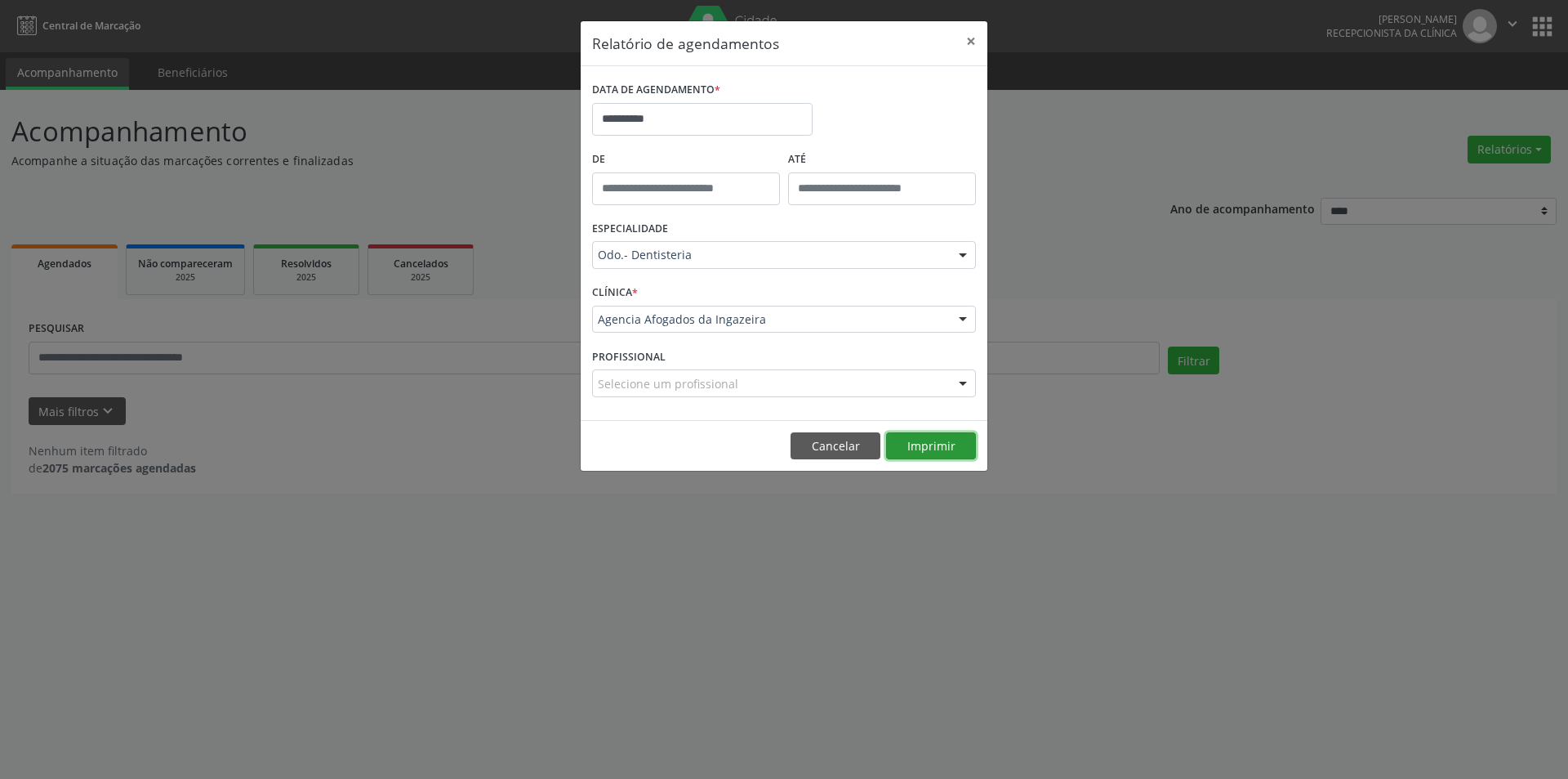
click at [911, 451] on button "Imprimir" at bounding box center [931, 446] width 90 height 28
